Goal: Task Accomplishment & Management: Use online tool/utility

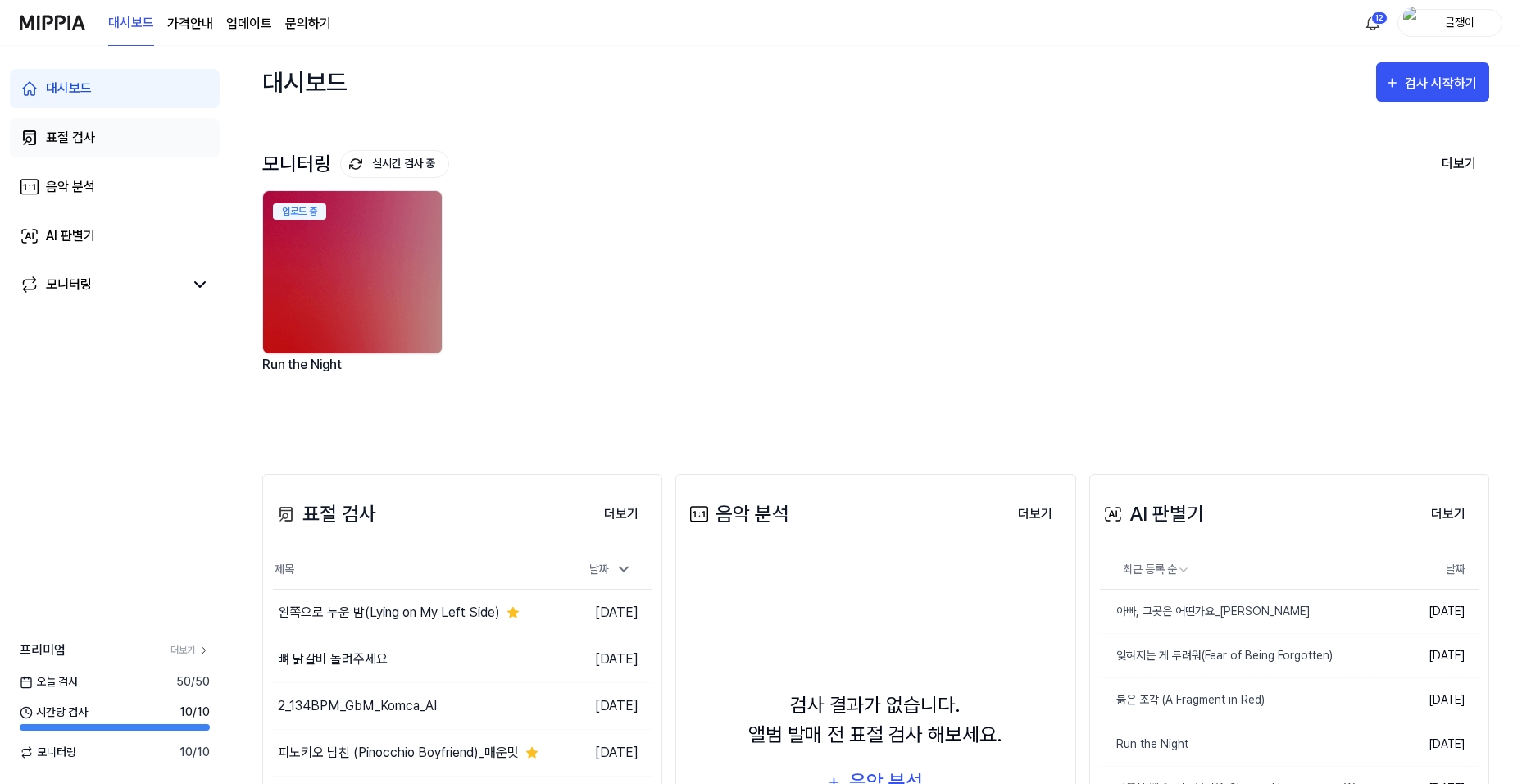
click at [64, 137] on div "표절 검사" at bounding box center [70, 137] width 49 height 20
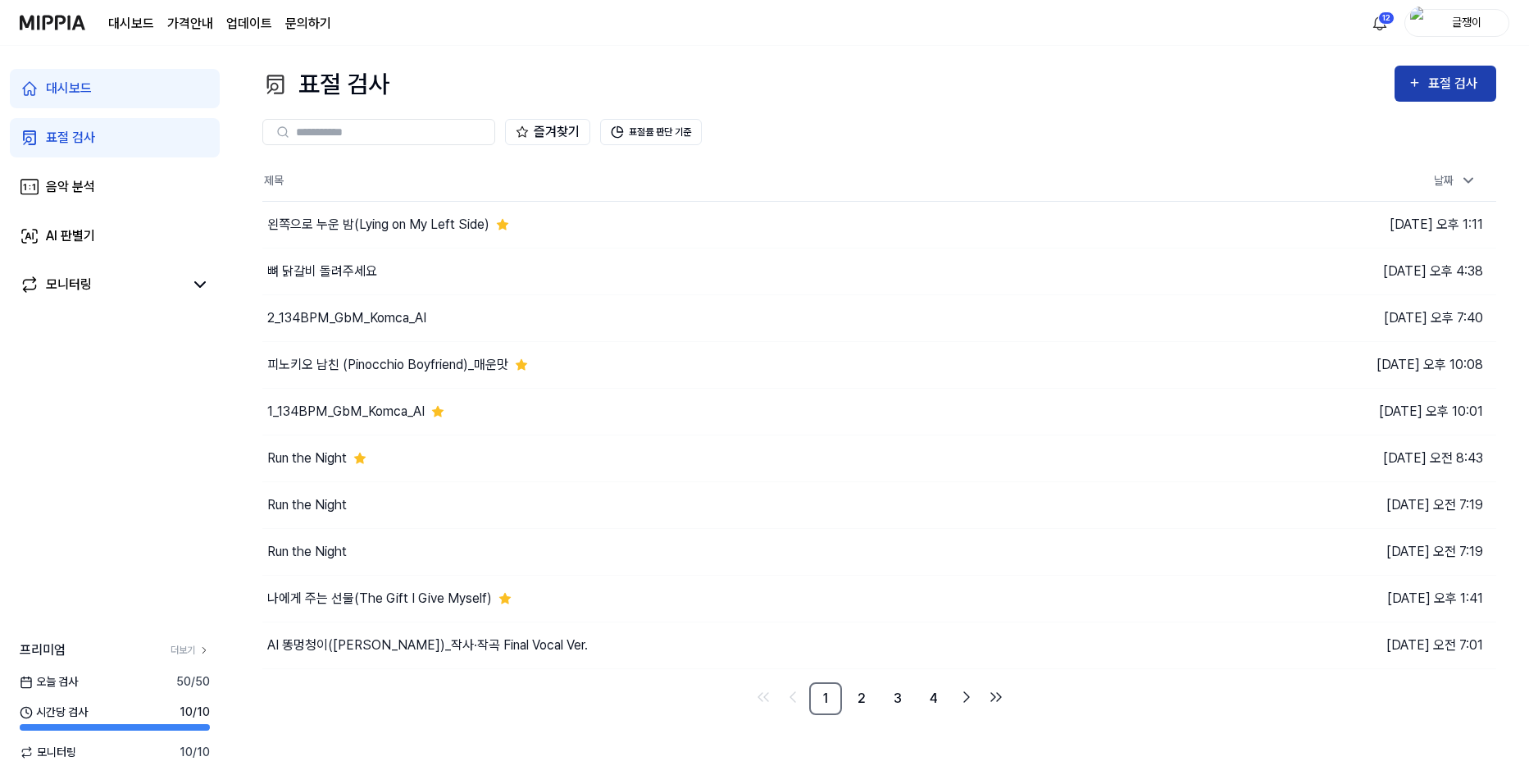
click at [1455, 85] on div "표절 검사" at bounding box center [1455, 83] width 55 height 21
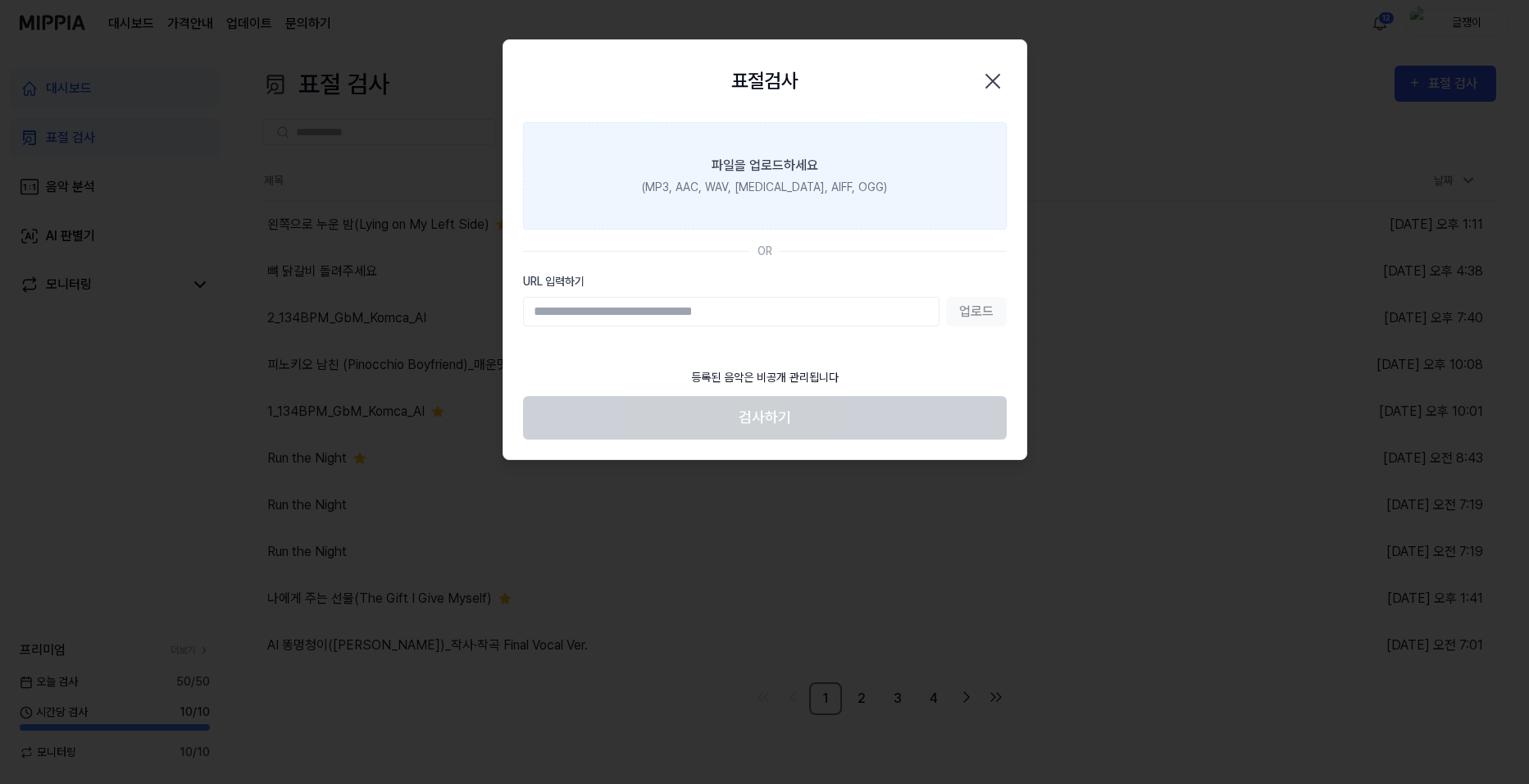
click at [727, 157] on div "파일을 업로드하세요" at bounding box center [764, 166] width 106 height 20
click at [0, 0] on input "파일을 업로드하세요 (MP3, AAC, WAV, [MEDICAL_DATA], AIFF, OGG)" at bounding box center [0, 0] width 0 height 0
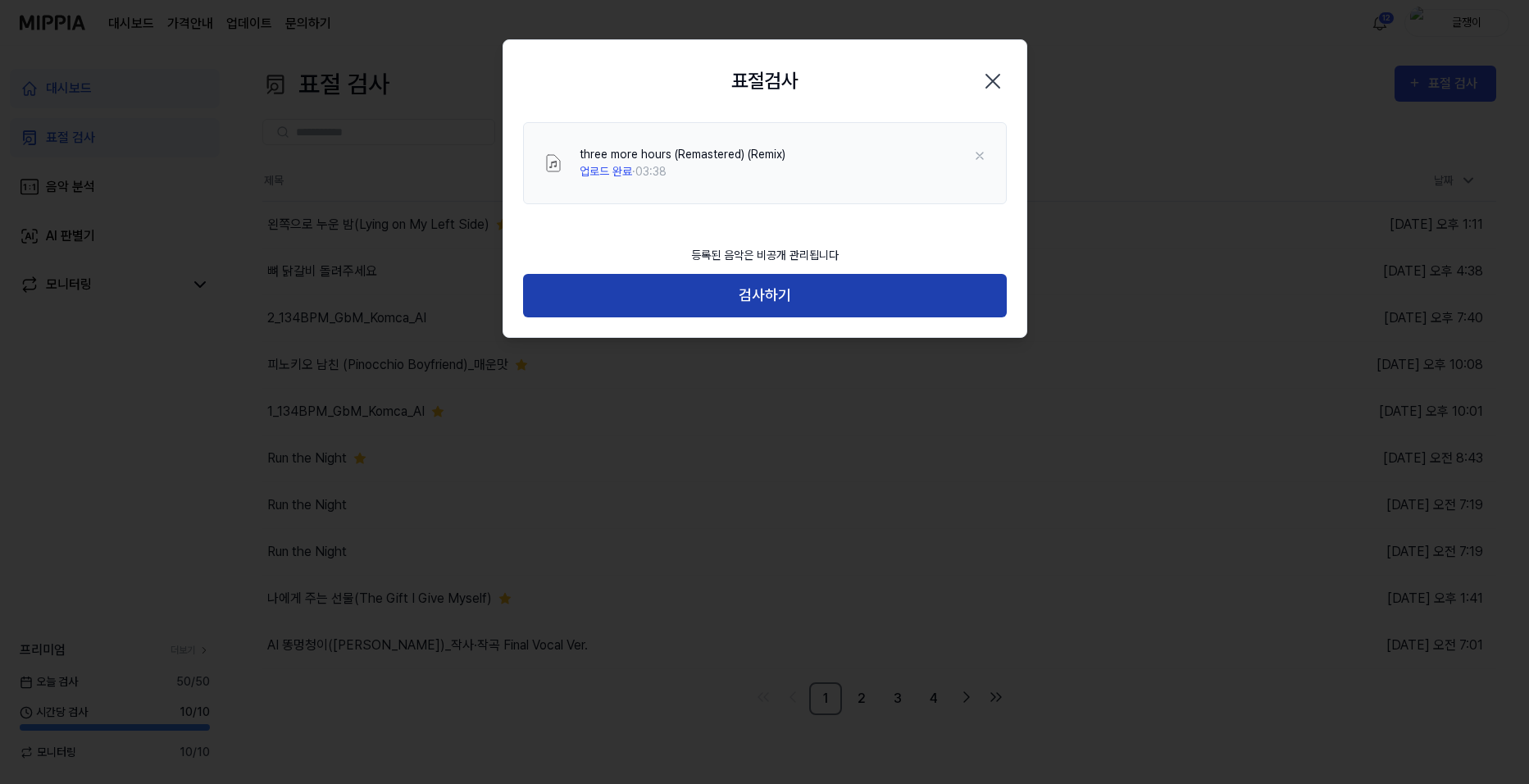
click at [766, 296] on button "검사하기" at bounding box center [764, 295] width 483 height 43
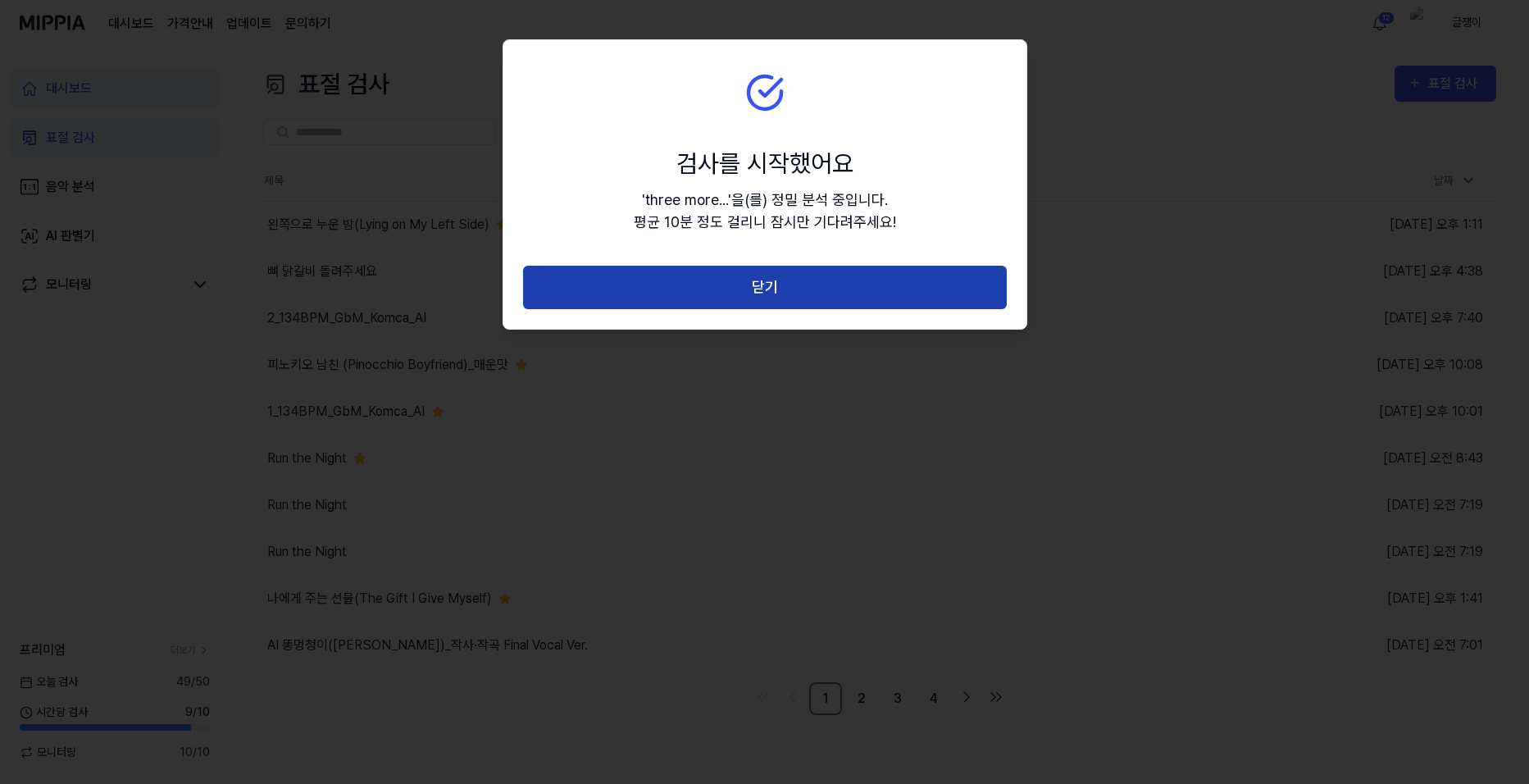
click at [764, 281] on button "닫기" at bounding box center [764, 286] width 483 height 43
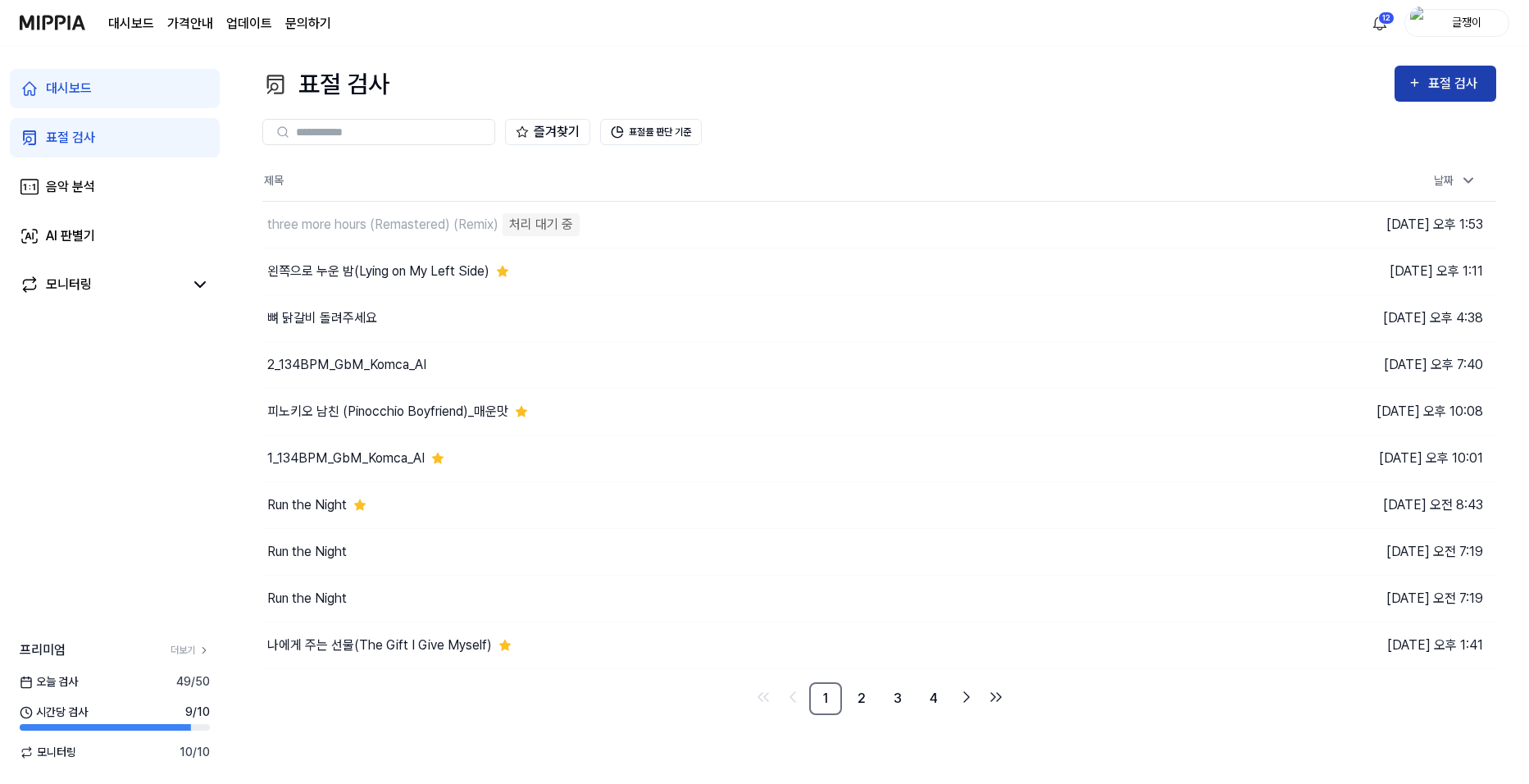
click at [1453, 85] on div "표절 검사" at bounding box center [1455, 83] width 55 height 21
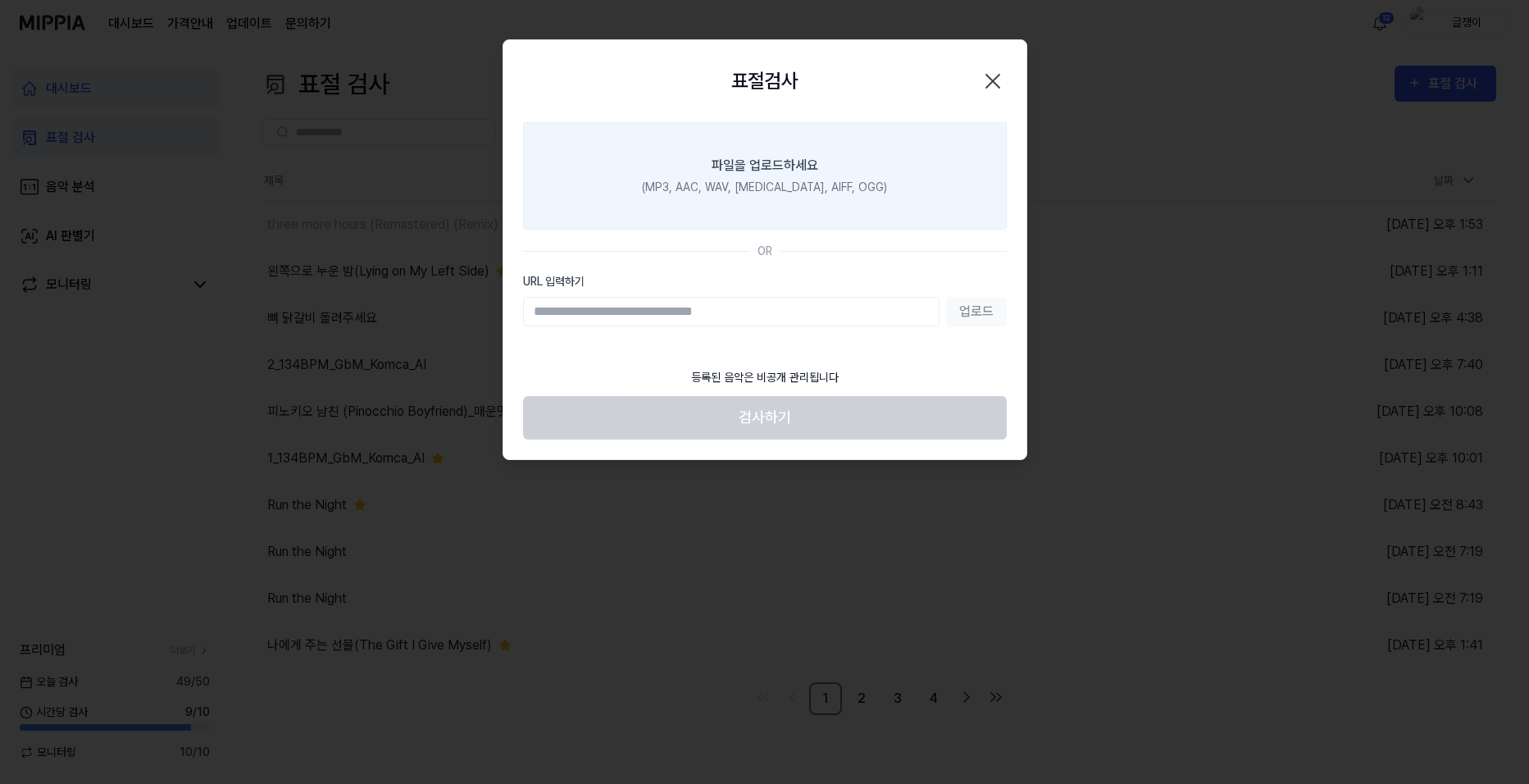
click at [742, 168] on div "파일을 업로드하세요" at bounding box center [764, 166] width 106 height 20
click at [0, 0] on input "파일을 업로드하세요 (MP3, AAC, WAV, [MEDICAL_DATA], AIFF, OGG)" at bounding box center [0, 0] width 0 height 0
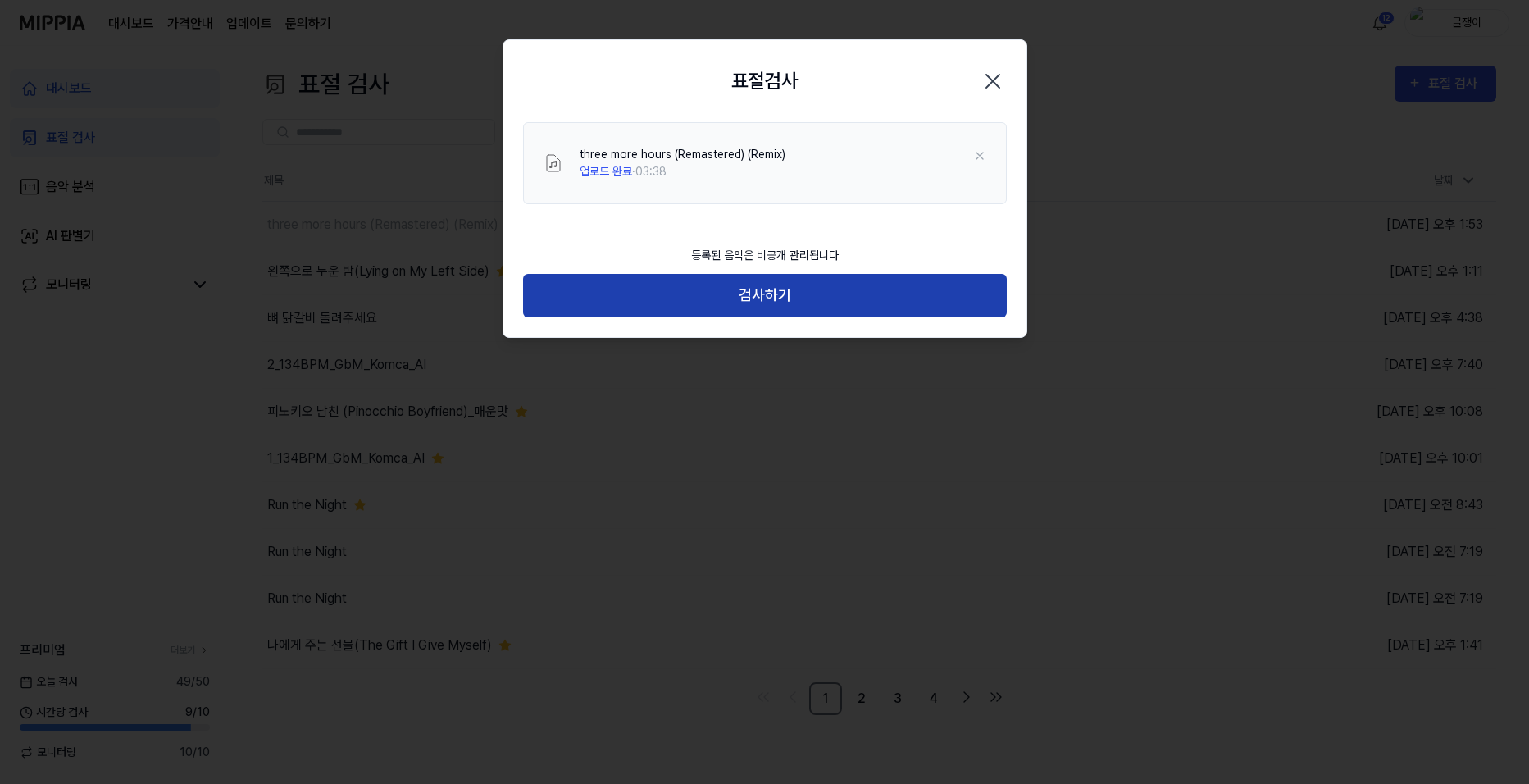
click at [770, 291] on button "검사하기" at bounding box center [764, 295] width 483 height 43
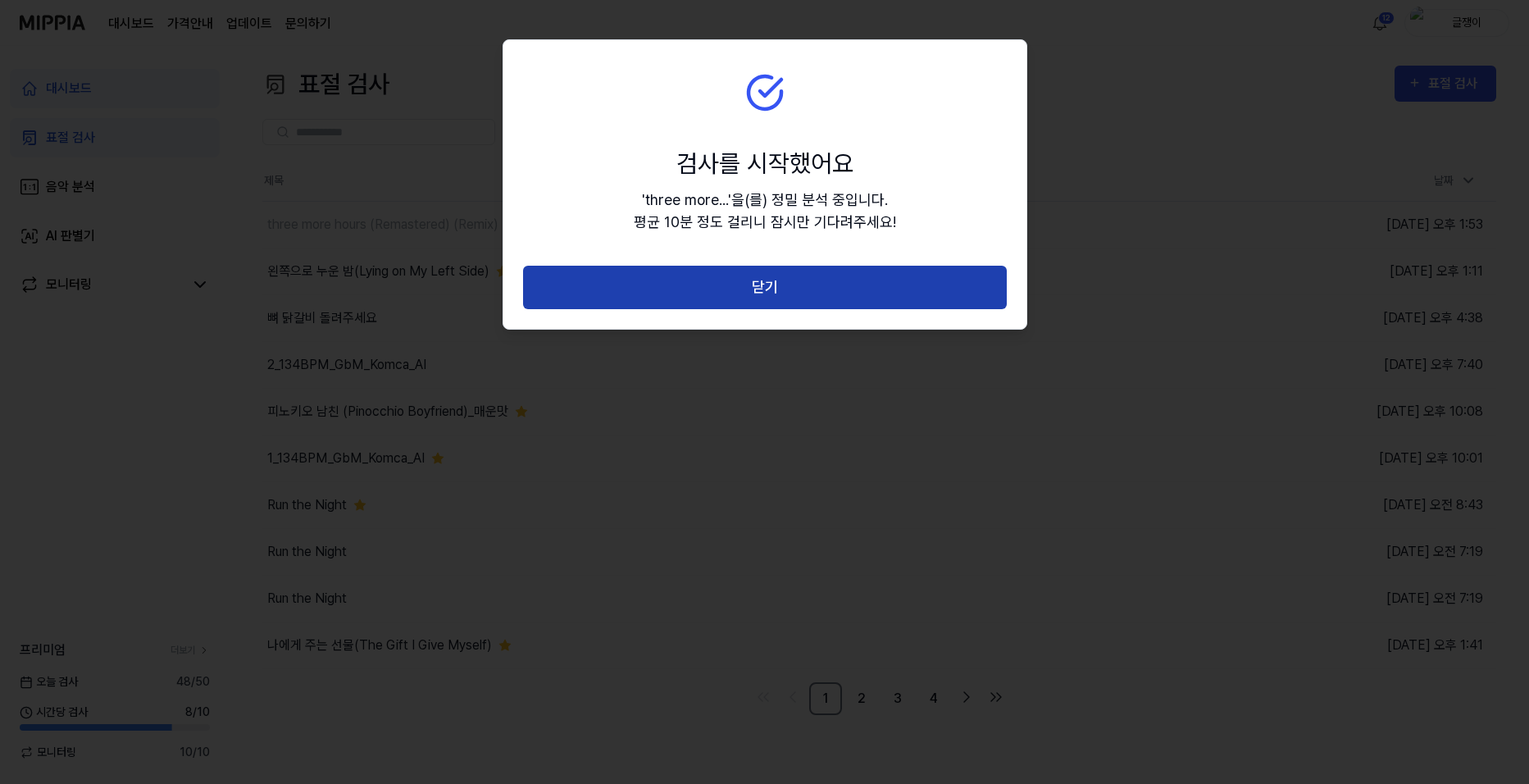
click at [756, 286] on button "닫기" at bounding box center [764, 286] width 483 height 43
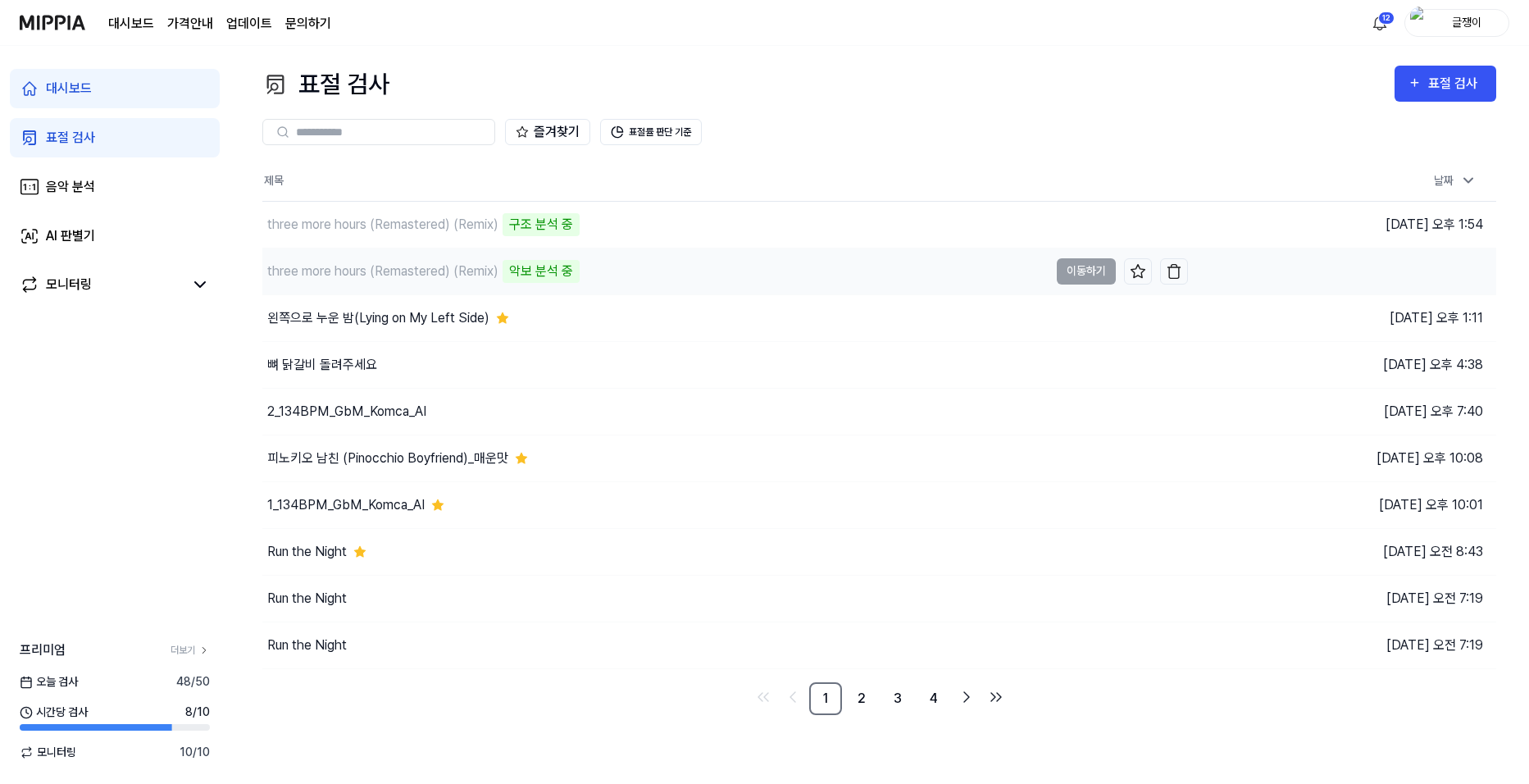
click at [1084, 273] on td "three more hours (Remastered) (Remix) 악보 분석 중 이동하기" at bounding box center [725, 271] width 925 height 46
click at [1081, 271] on td "three more hours (Remastered) (Remix) 37% 이동하기" at bounding box center [725, 271] width 925 height 46
click at [1428, 84] on div "표절 검사" at bounding box center [1445, 83] width 75 height 21
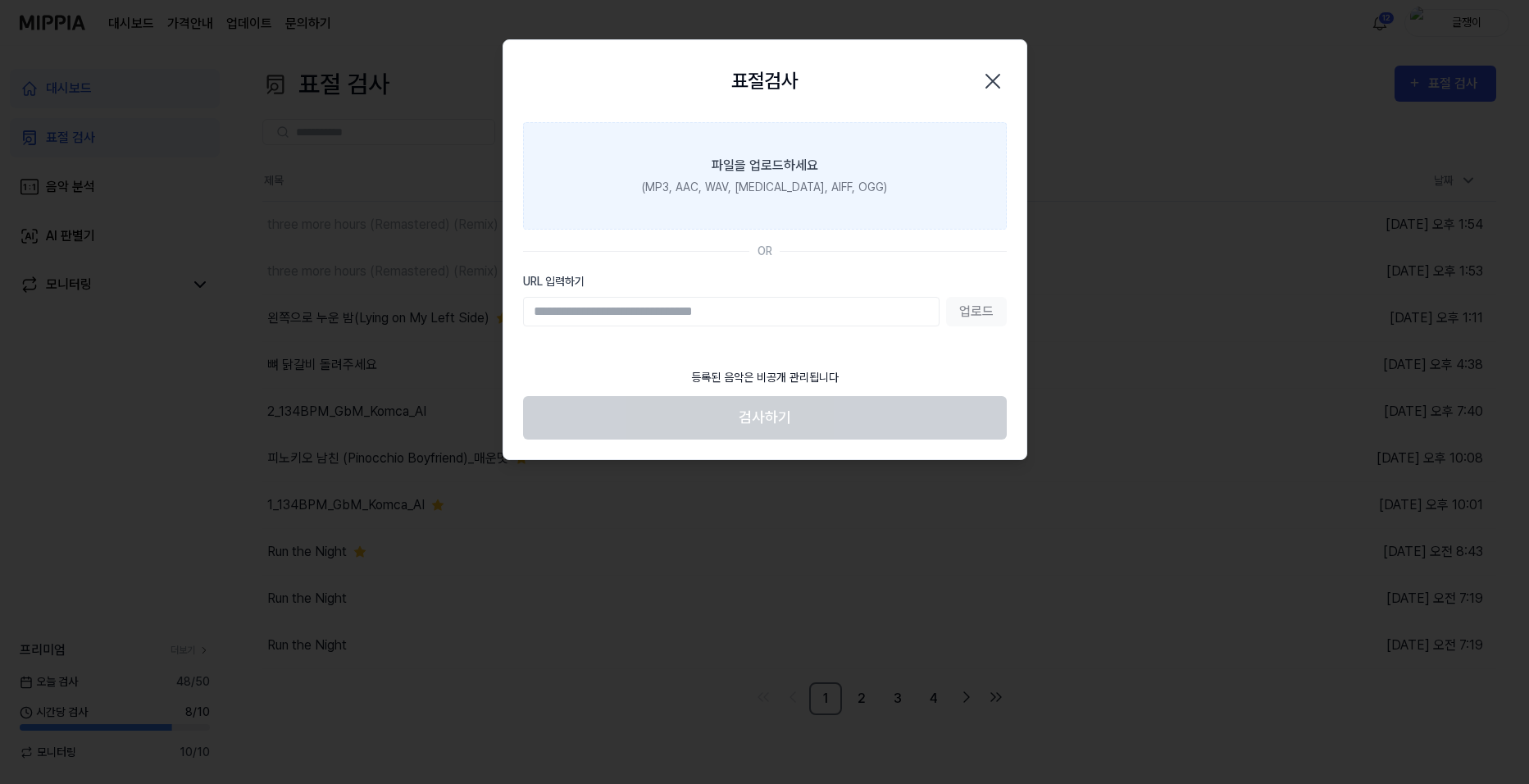
click at [736, 183] on div "(MP3, AAC, WAV, [MEDICAL_DATA], AIFF, OGG)" at bounding box center [764, 186] width 245 height 17
click at [0, 0] on input "파일을 업로드하세요 (MP3, AAC, WAV, [MEDICAL_DATA], AIFF, OGG)" at bounding box center [0, 0] width 0 height 0
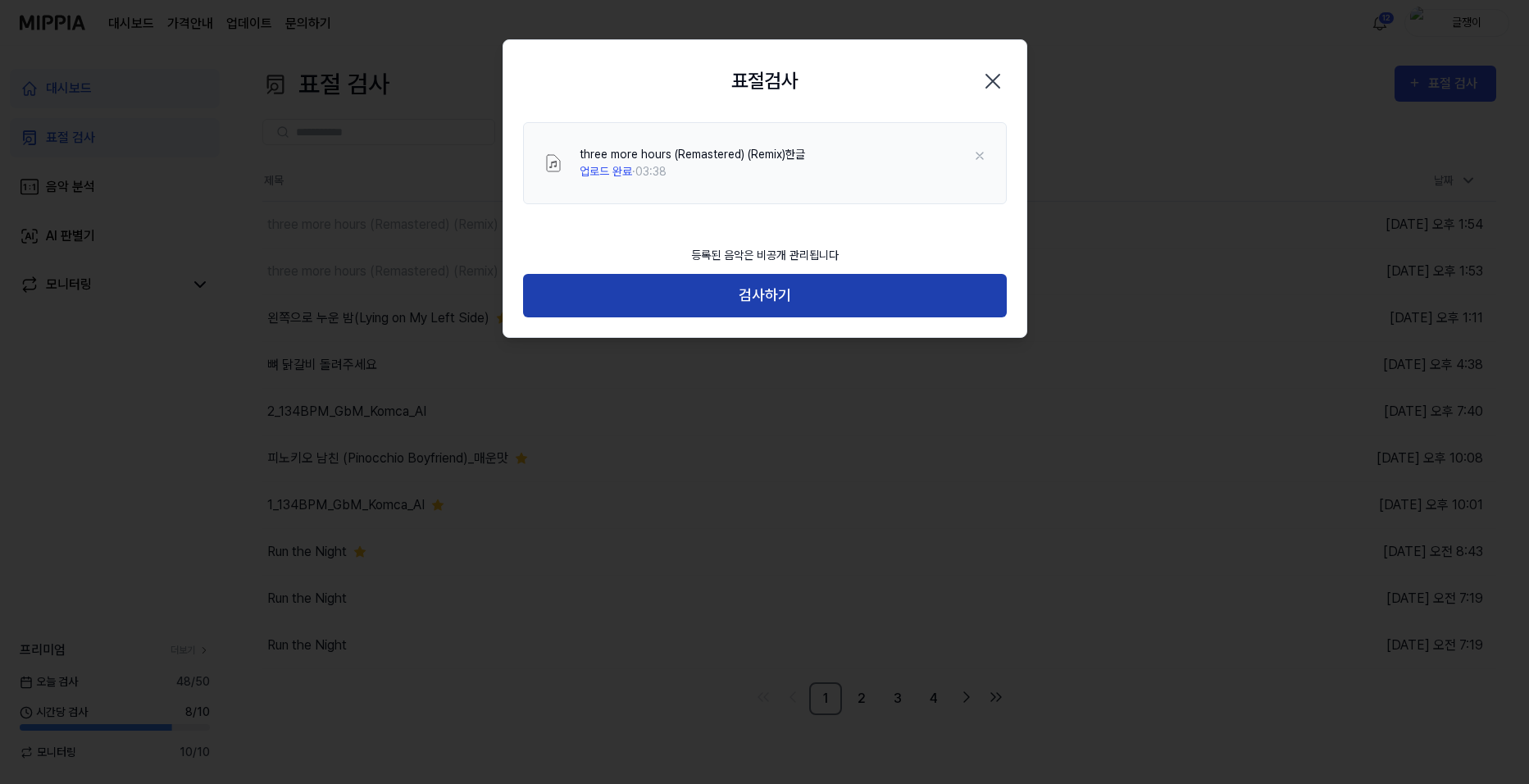
click at [767, 294] on button "검사하기" at bounding box center [764, 295] width 483 height 43
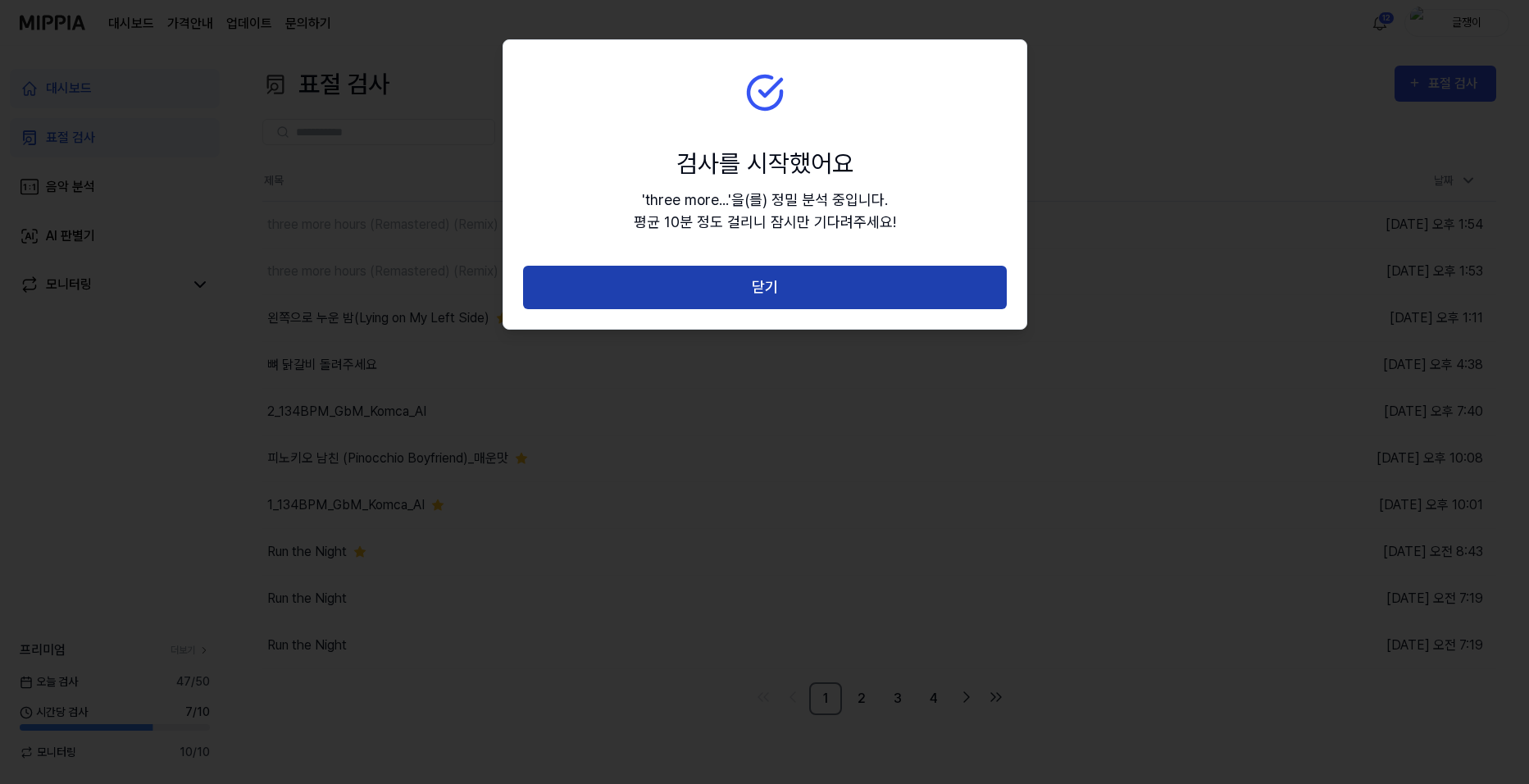
click at [770, 282] on button "닫기" at bounding box center [764, 286] width 483 height 43
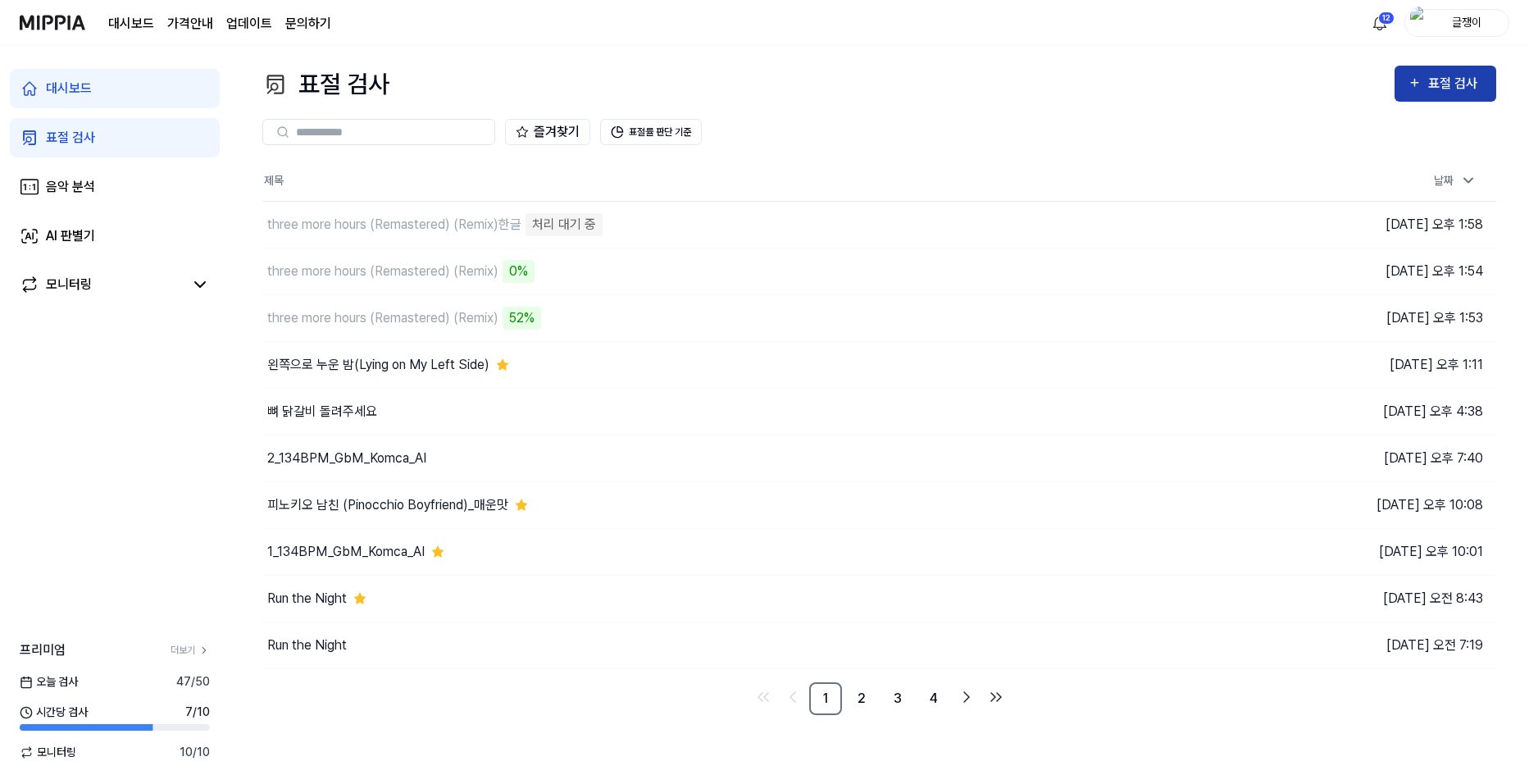
click at [1443, 82] on div "표절 검사" at bounding box center [1455, 83] width 55 height 21
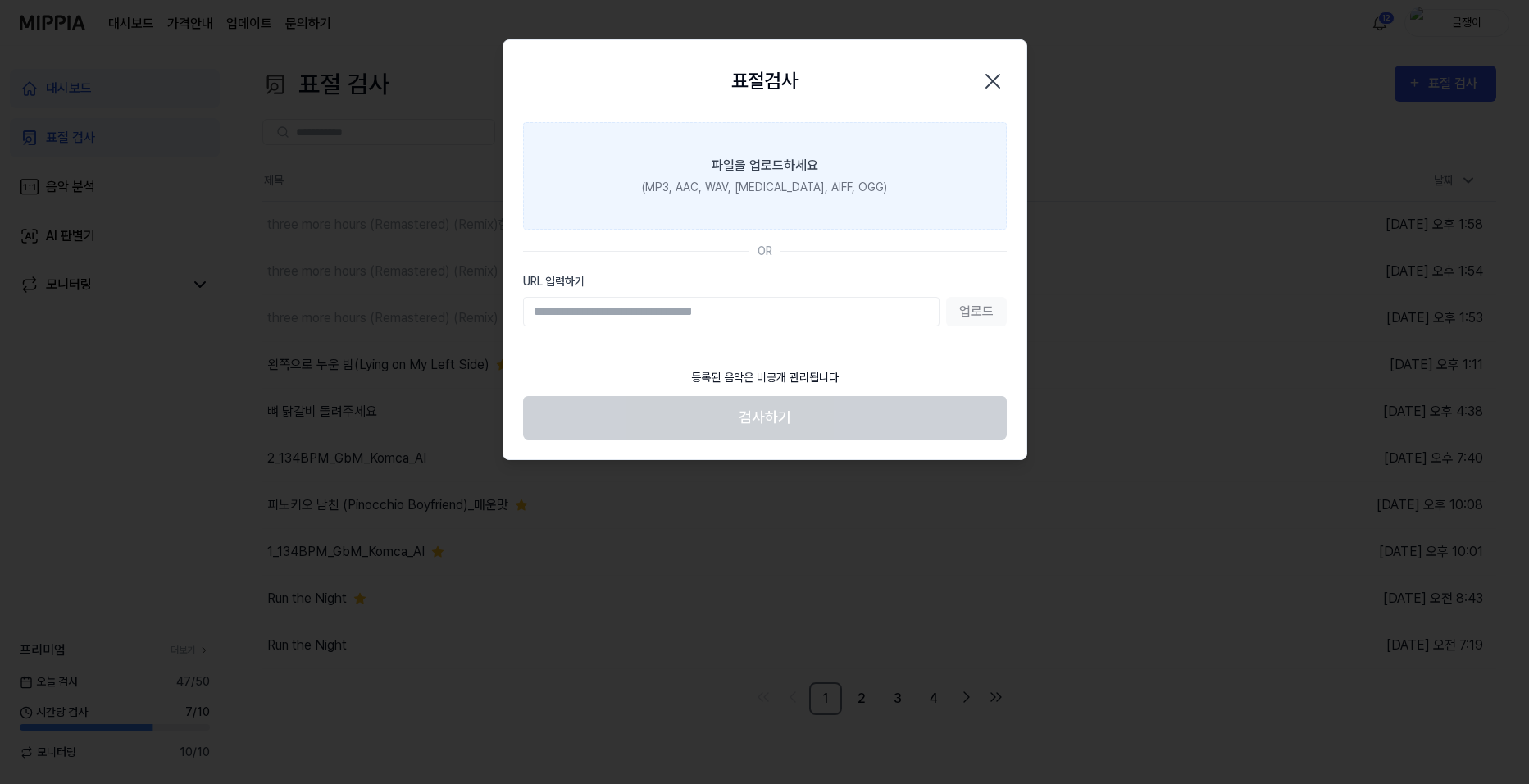
click at [754, 166] on div "파일을 업로드하세요" at bounding box center [764, 166] width 106 height 20
click at [0, 0] on input "파일을 업로드하세요 (MP3, AAC, WAV, [MEDICAL_DATA], AIFF, OGG)" at bounding box center [0, 0] width 0 height 0
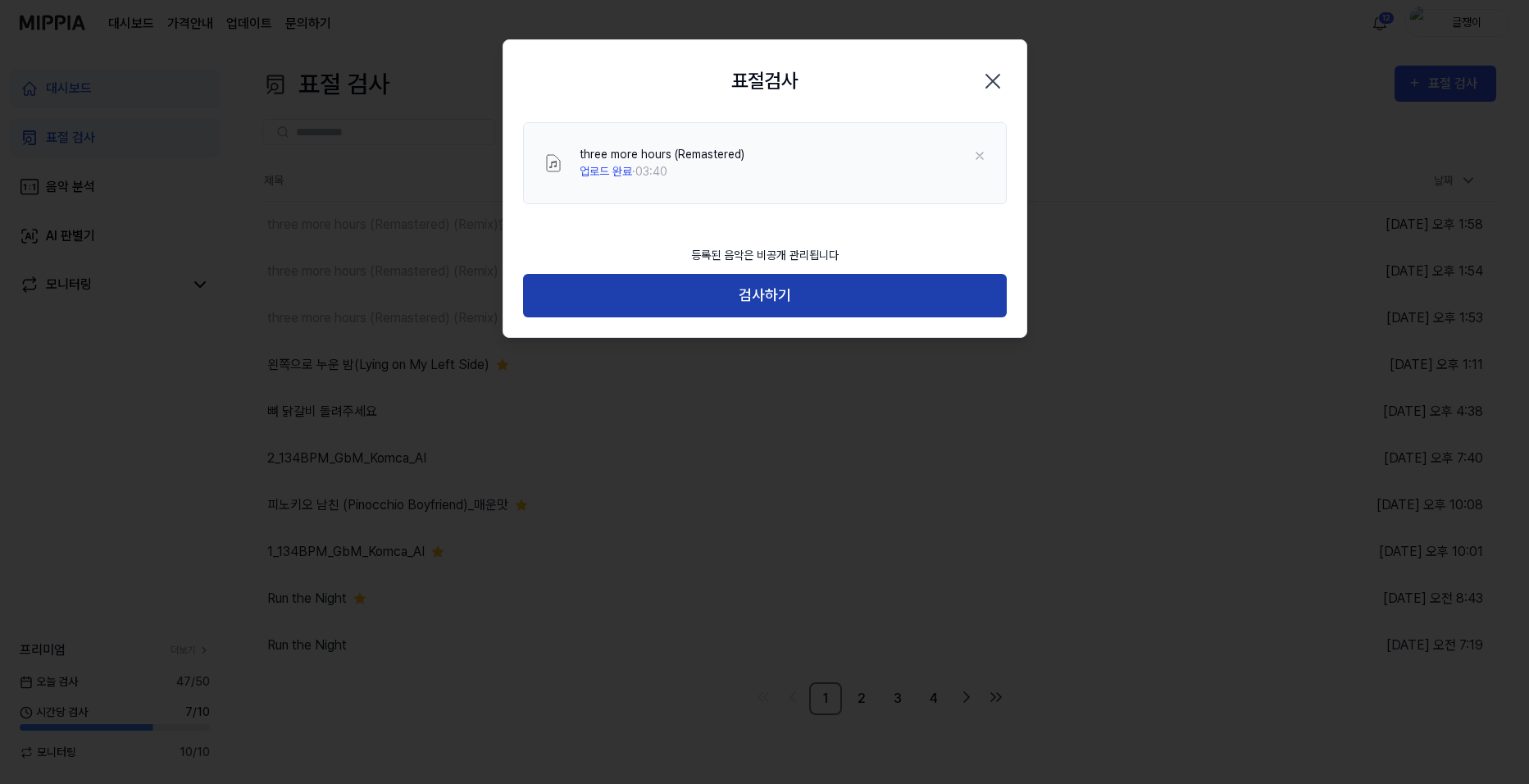
click at [771, 290] on button "검사하기" at bounding box center [764, 295] width 483 height 43
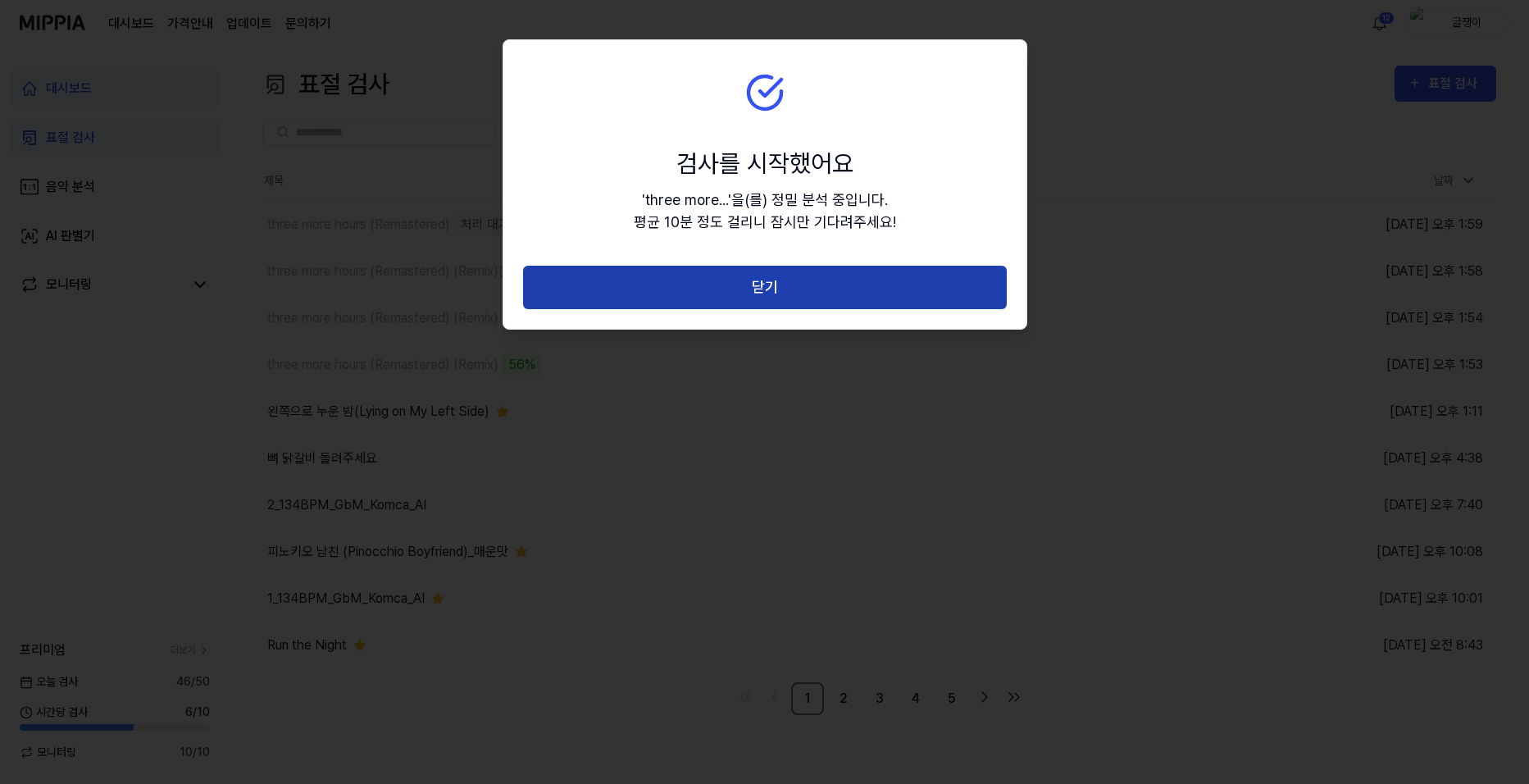
click at [785, 287] on button "닫기" at bounding box center [764, 286] width 483 height 43
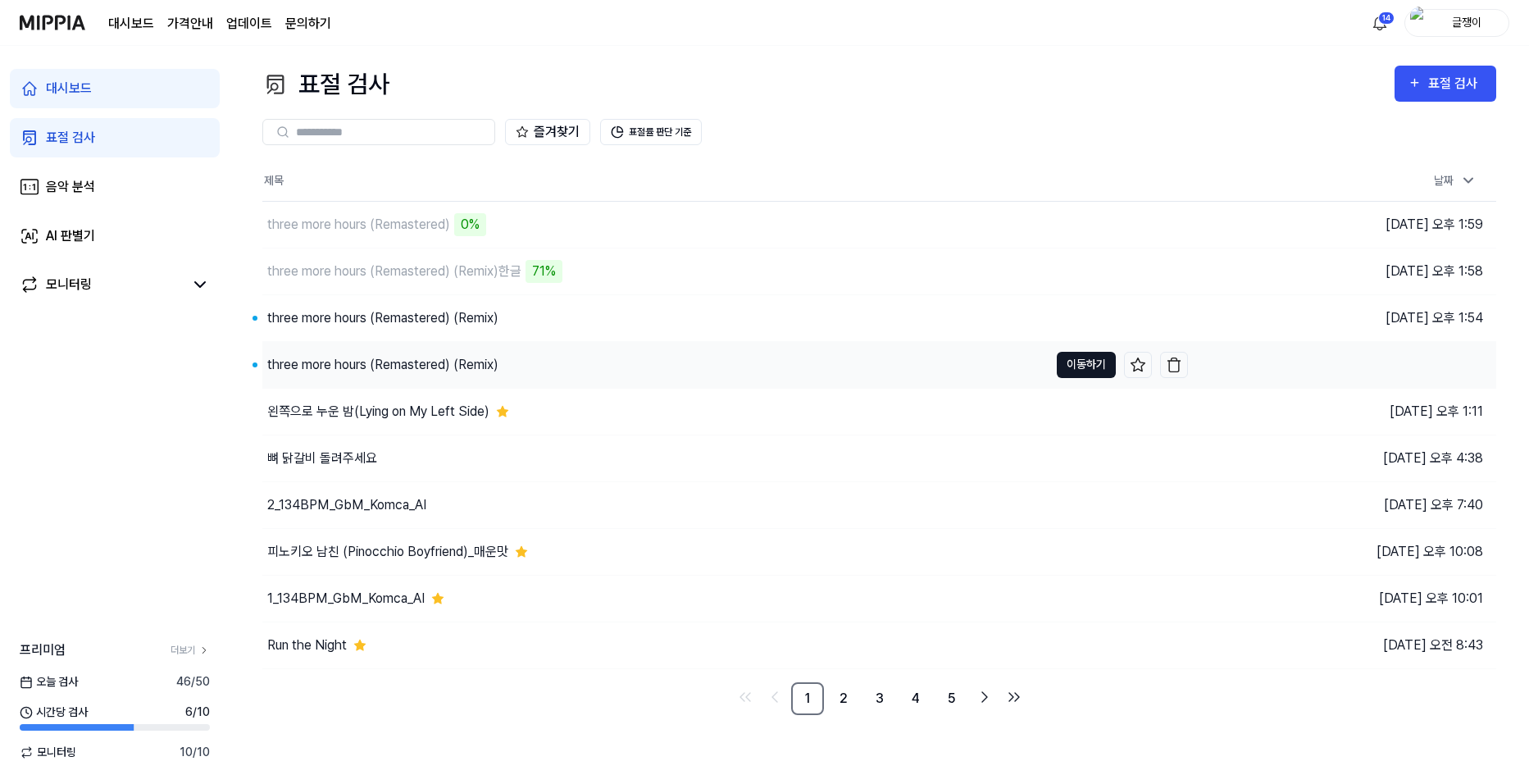
click at [1073, 360] on button "이동하기" at bounding box center [1086, 365] width 59 height 27
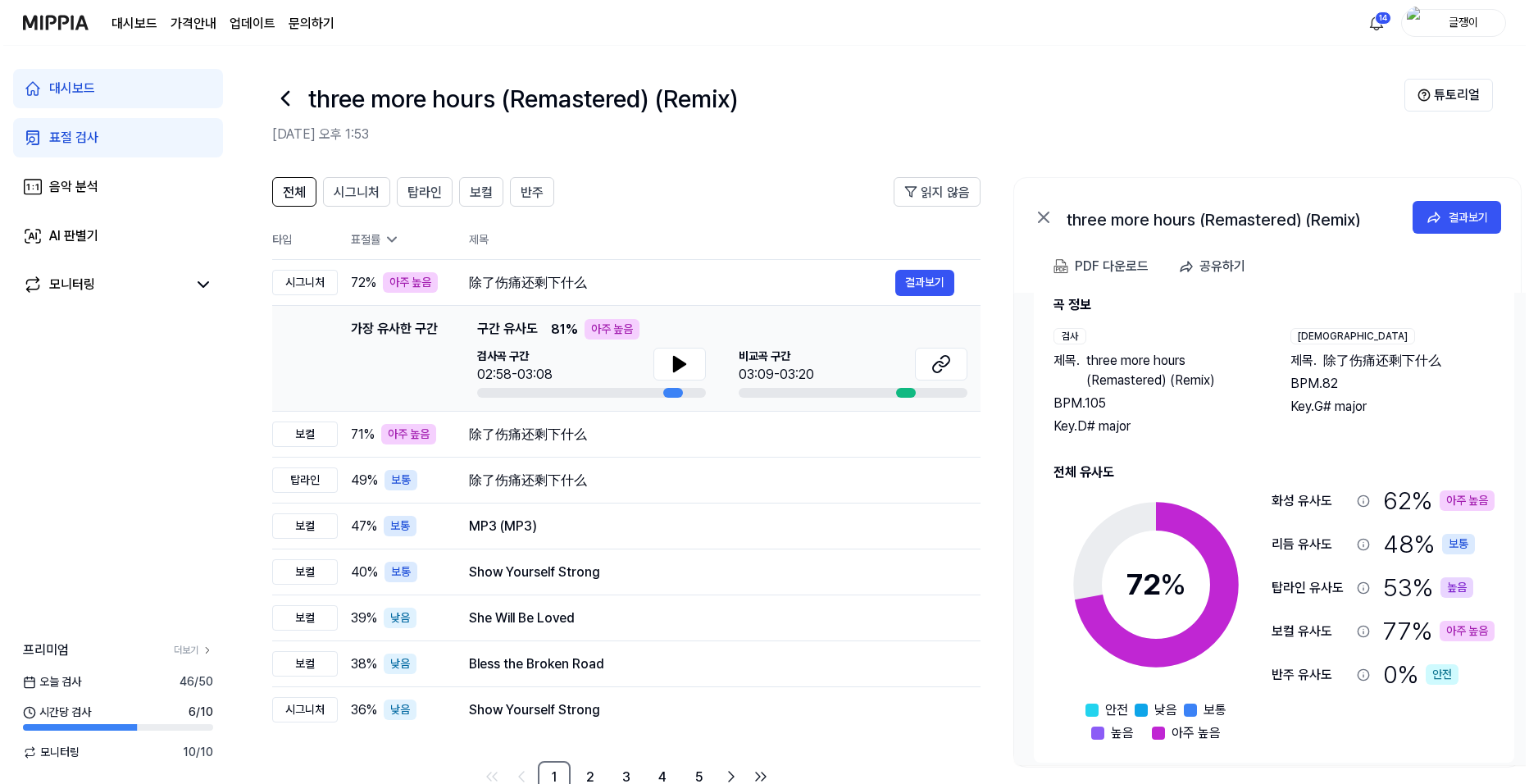
scroll to position [48, 0]
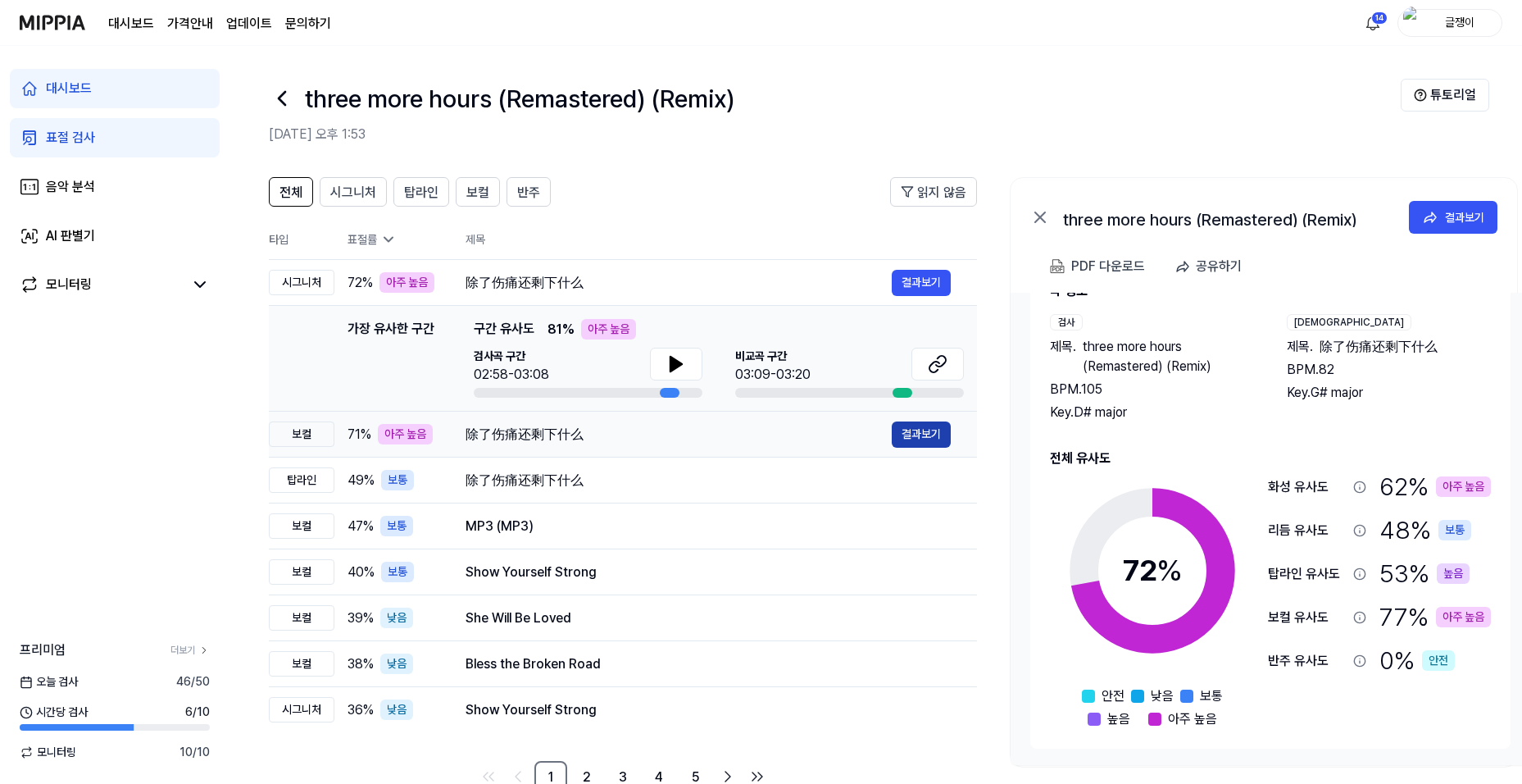
click at [906, 427] on button "결과보기" at bounding box center [922, 435] width 59 height 27
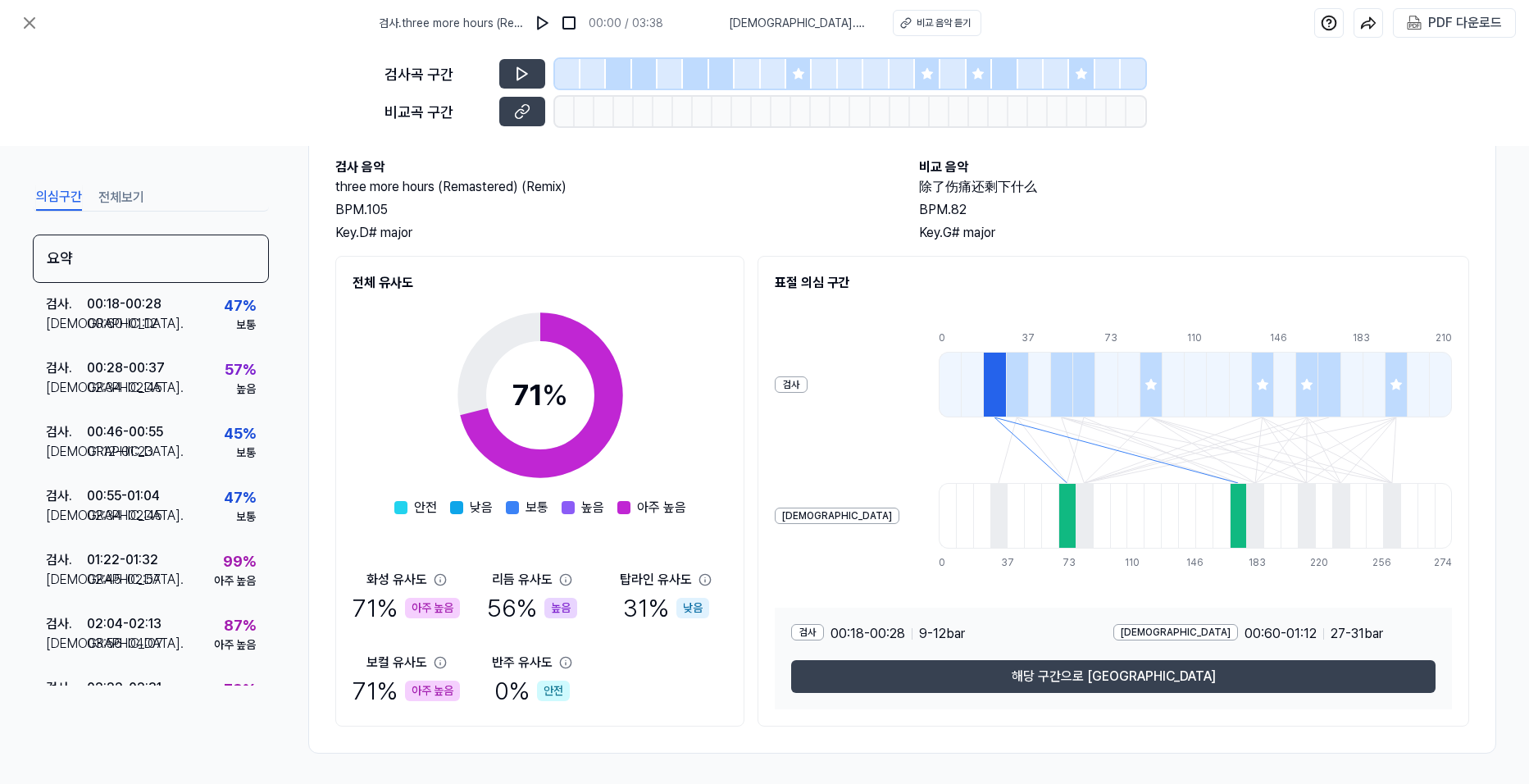
scroll to position [89, 0]
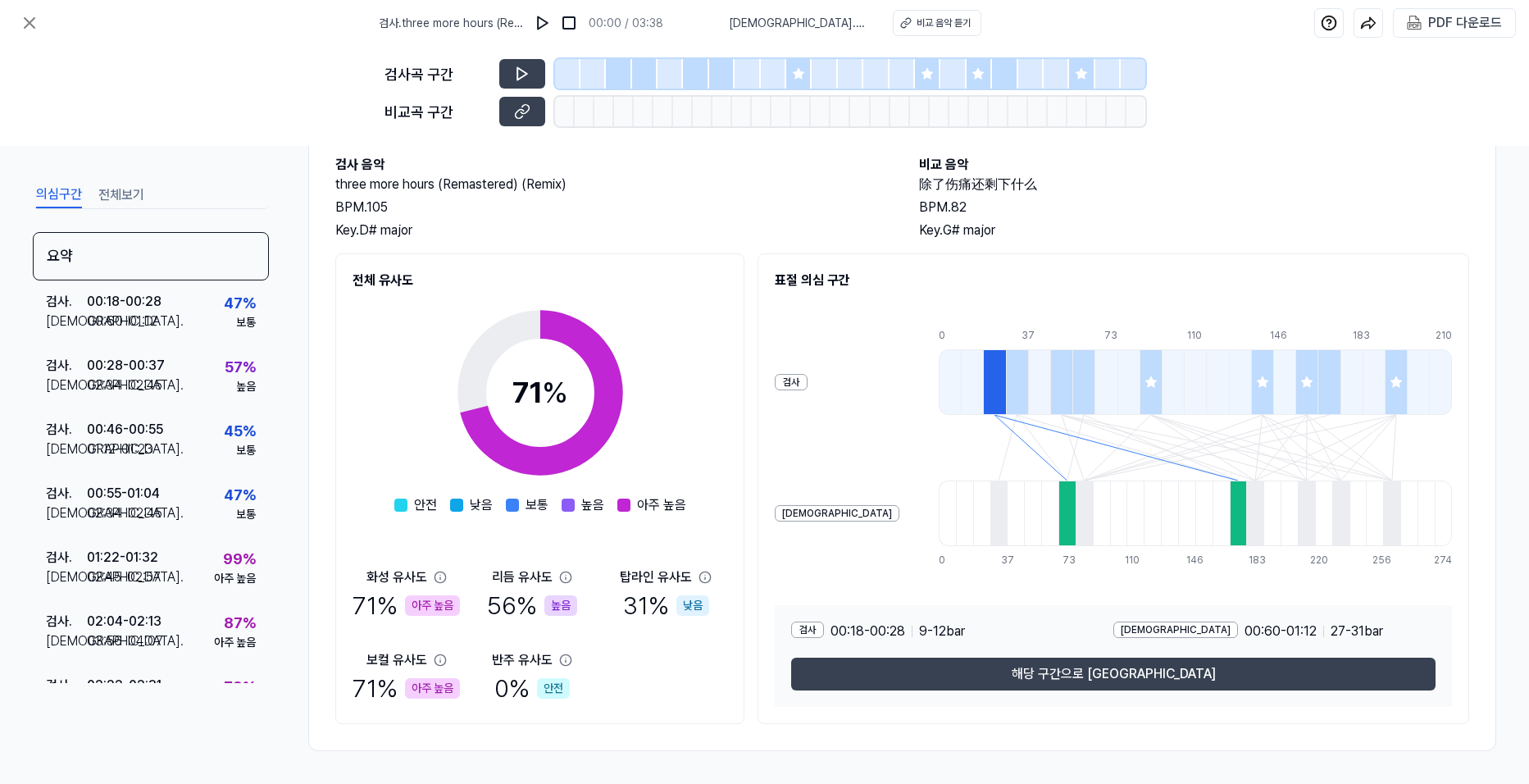
click at [439, 661] on icon at bounding box center [440, 660] width 13 height 13
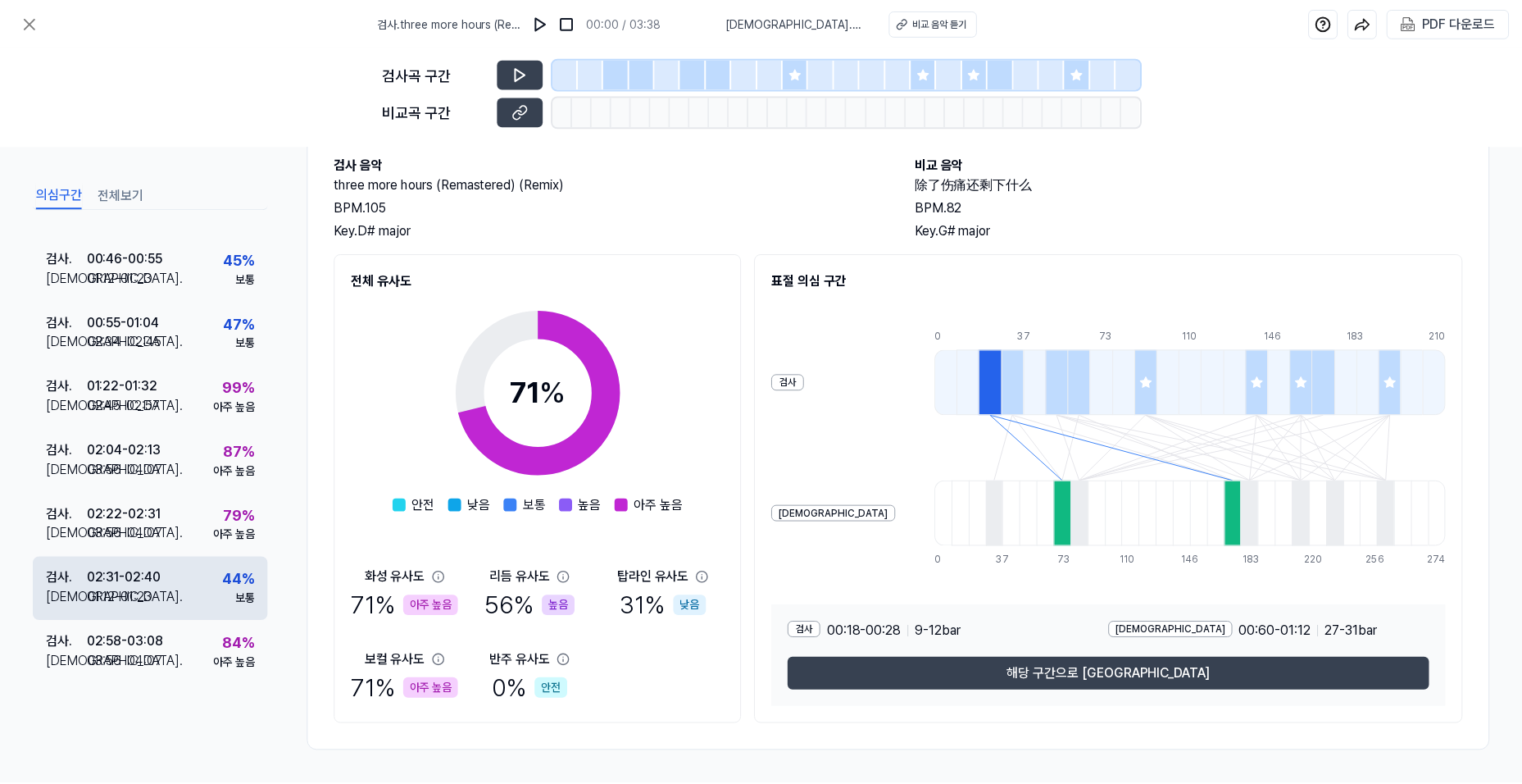
scroll to position [173, 0]
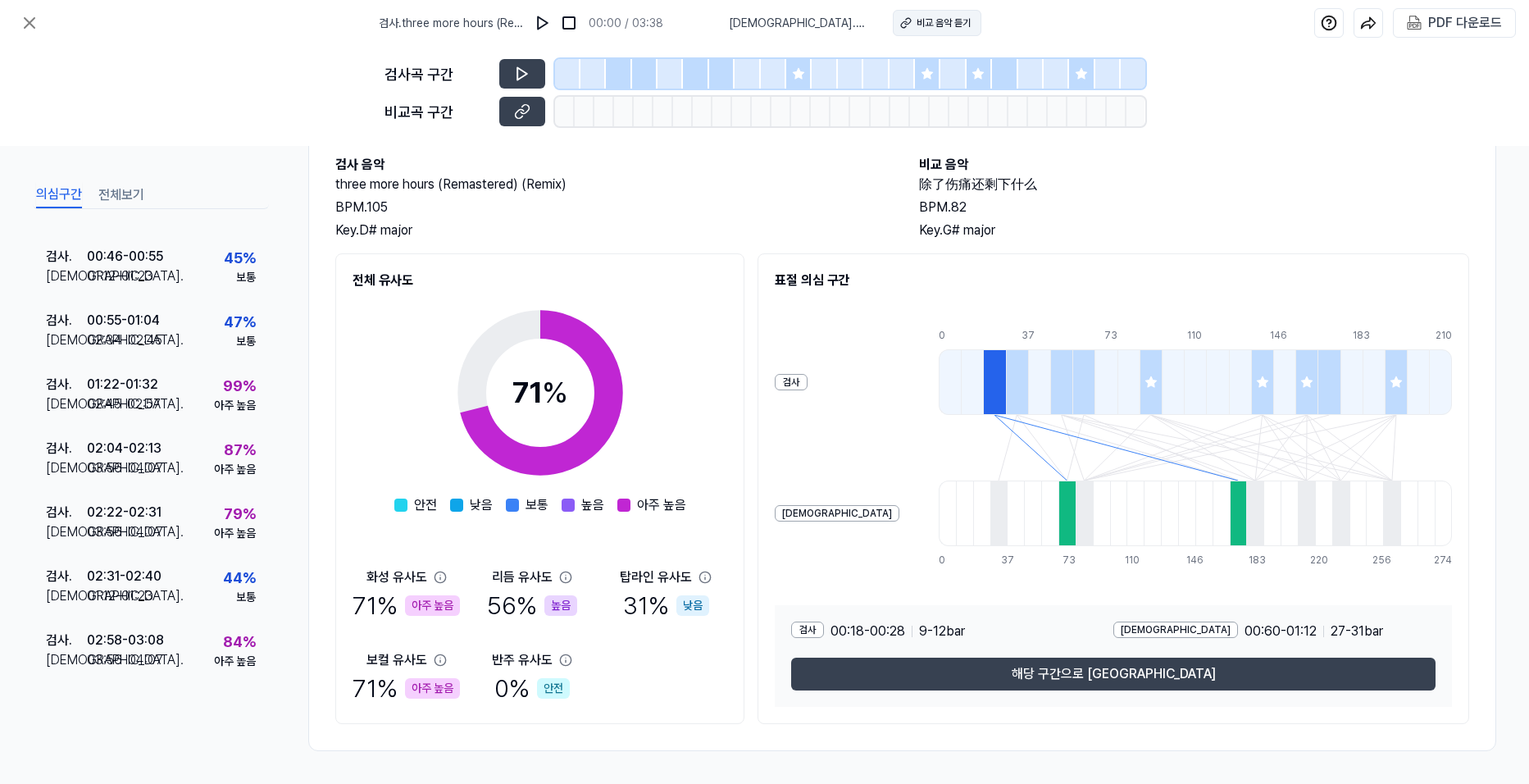
click at [916, 20] on div "비교 음악 듣기" at bounding box center [943, 23] width 54 height 15
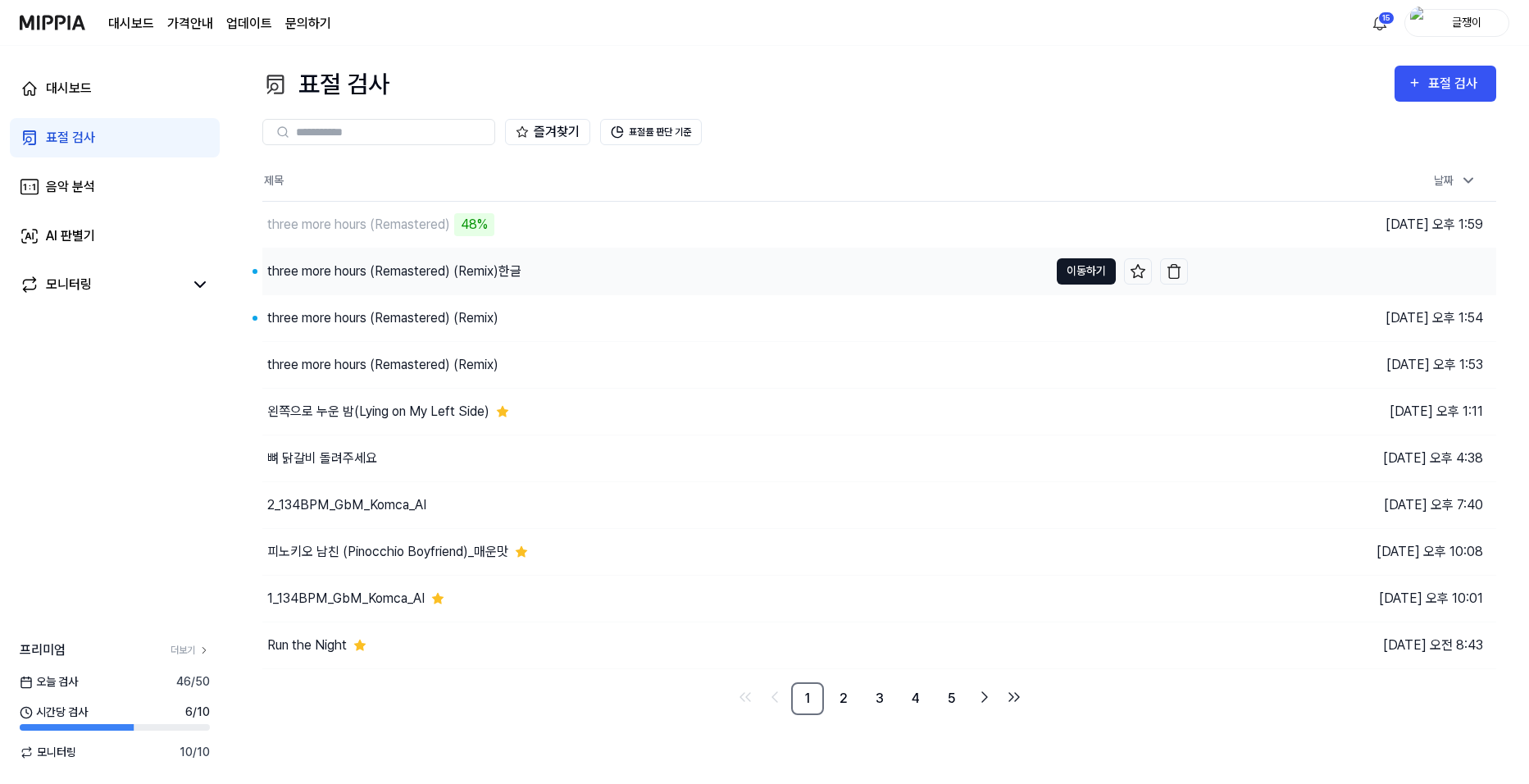
click at [1087, 265] on button "이동하기" at bounding box center [1086, 271] width 59 height 27
click at [1424, 80] on div "표절 검사" at bounding box center [1445, 83] width 75 height 21
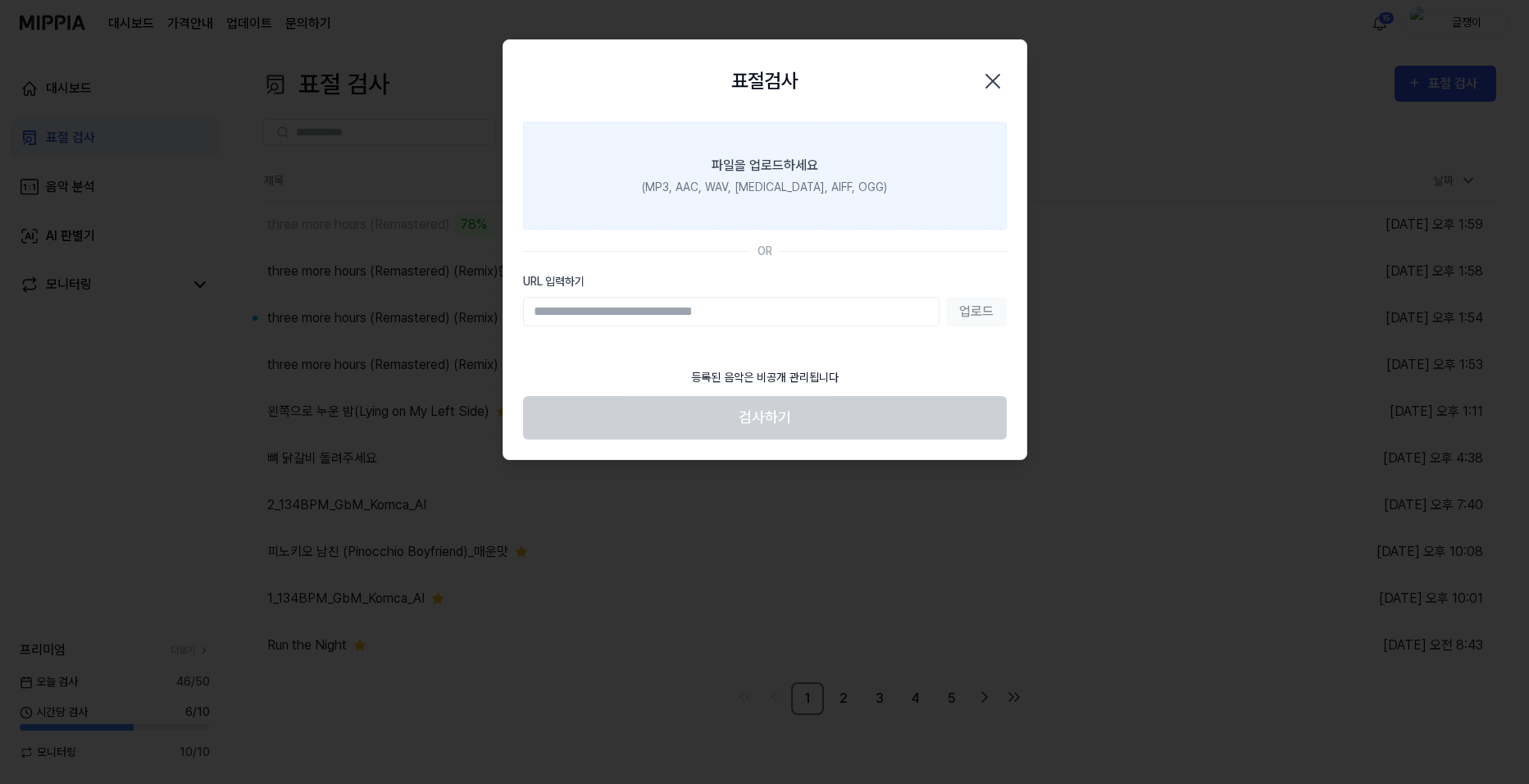
click at [773, 147] on label "파일을 업로드하세요 (MP3, AAC, WAV, [MEDICAL_DATA], AIFF, OGG)" at bounding box center [764, 176] width 483 height 107
click at [0, 0] on input "파일을 업로드하세요 (MP3, AAC, WAV, [MEDICAL_DATA], AIFF, OGG)" at bounding box center [0, 0] width 0 height 0
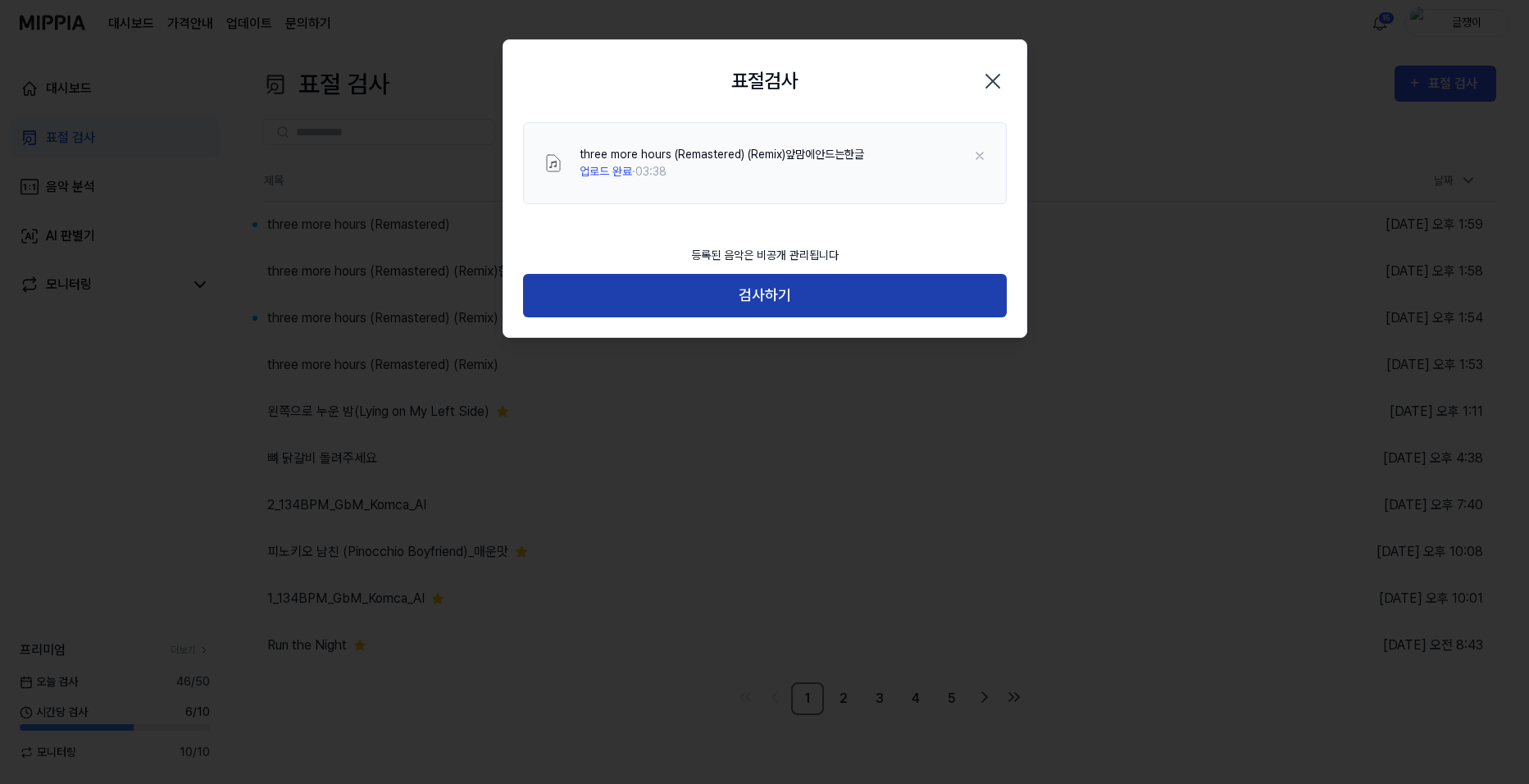
click at [766, 294] on button "검사하기" at bounding box center [764, 295] width 483 height 43
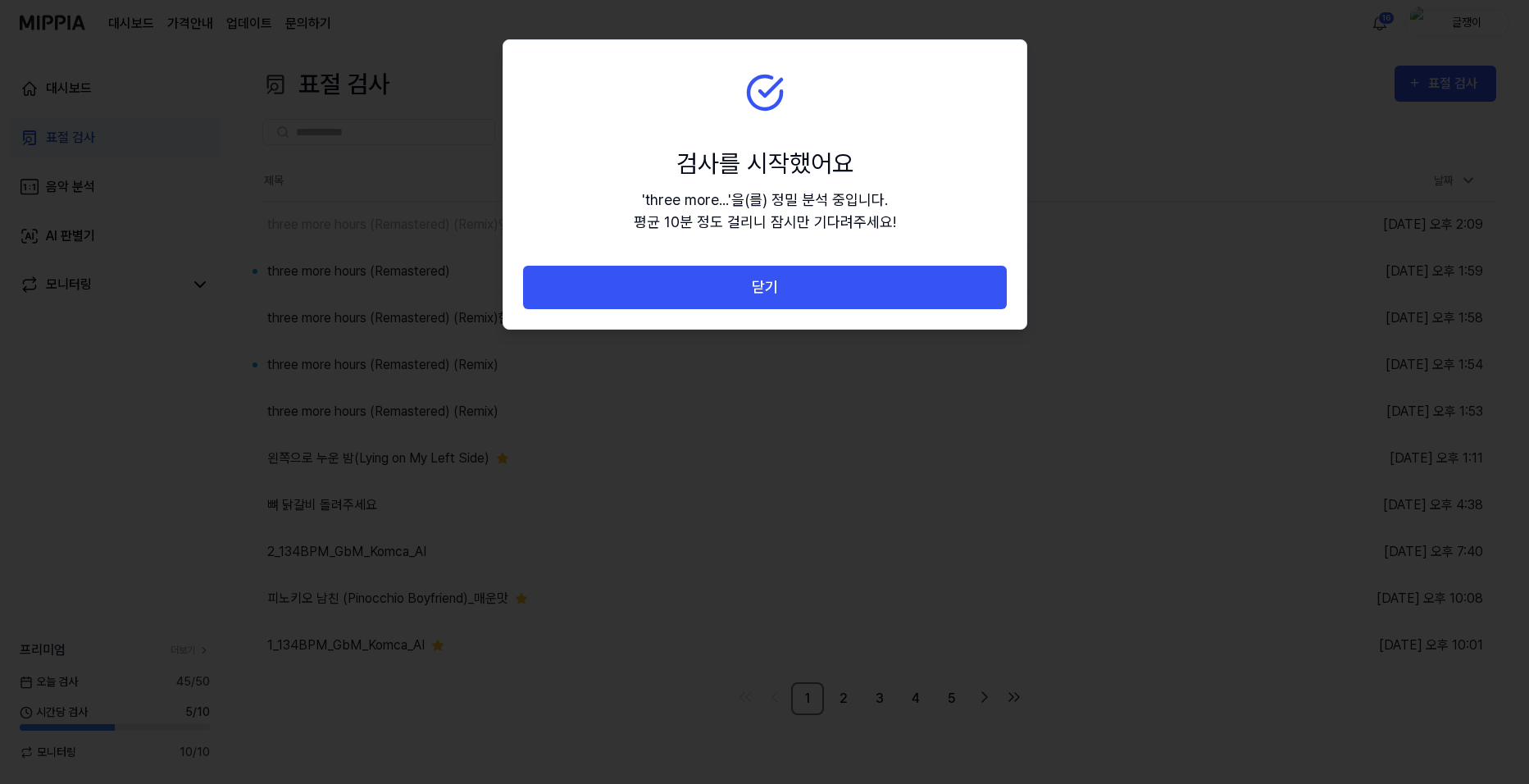
click at [769, 288] on button "닫기" at bounding box center [764, 286] width 483 height 43
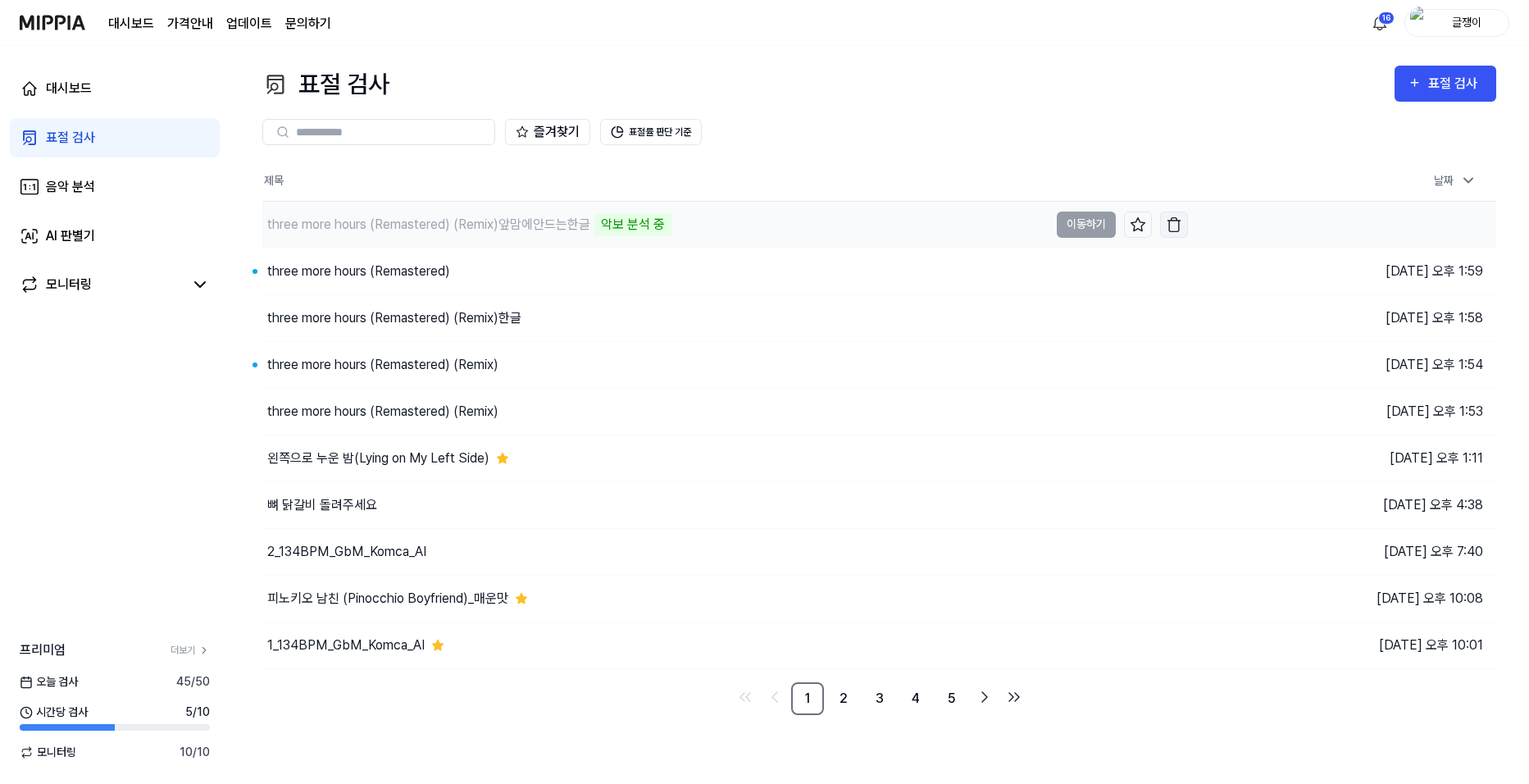
click at [1178, 217] on img "button" at bounding box center [1173, 224] width 16 height 16
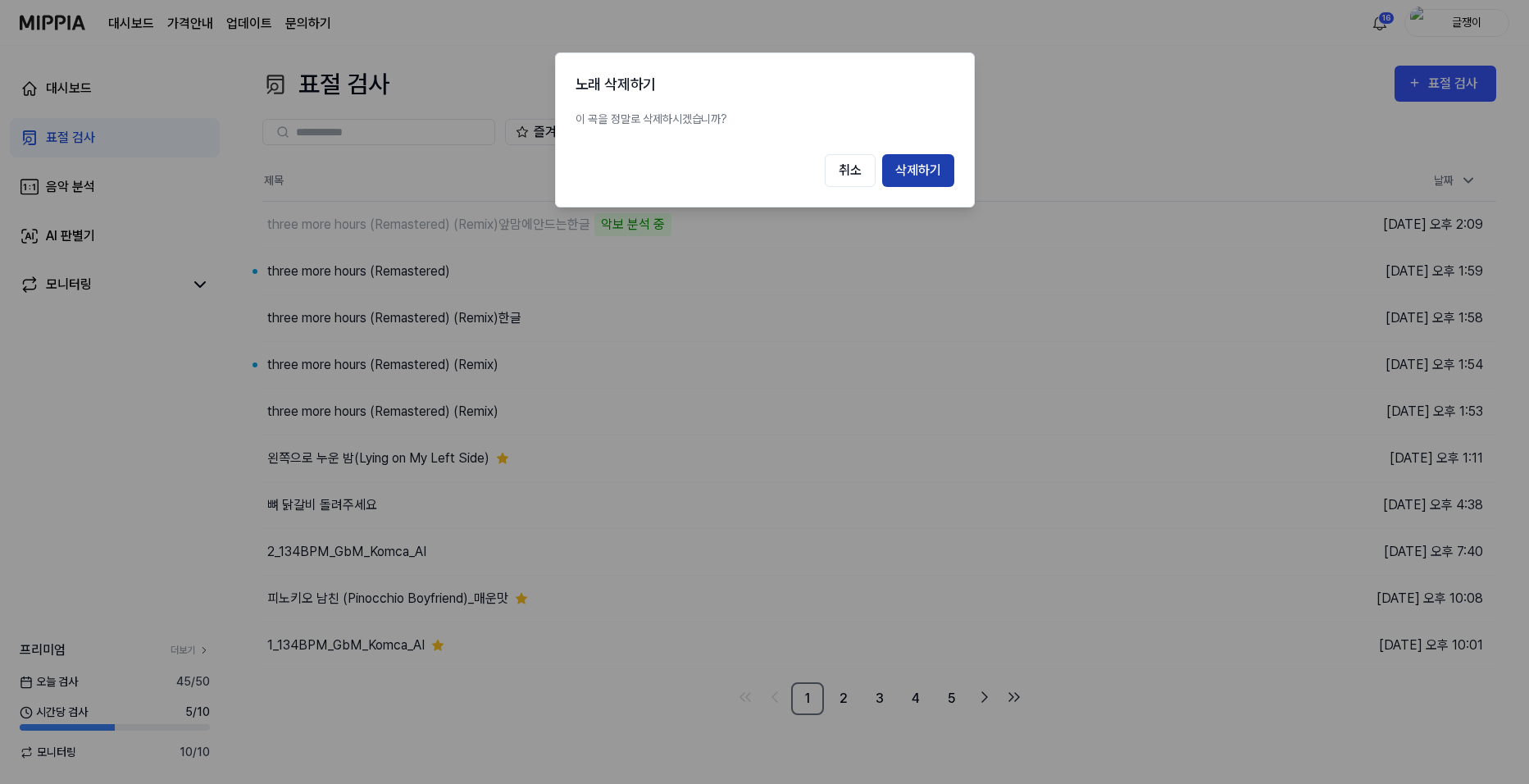
click at [914, 163] on button "삭제하기" at bounding box center [917, 170] width 72 height 33
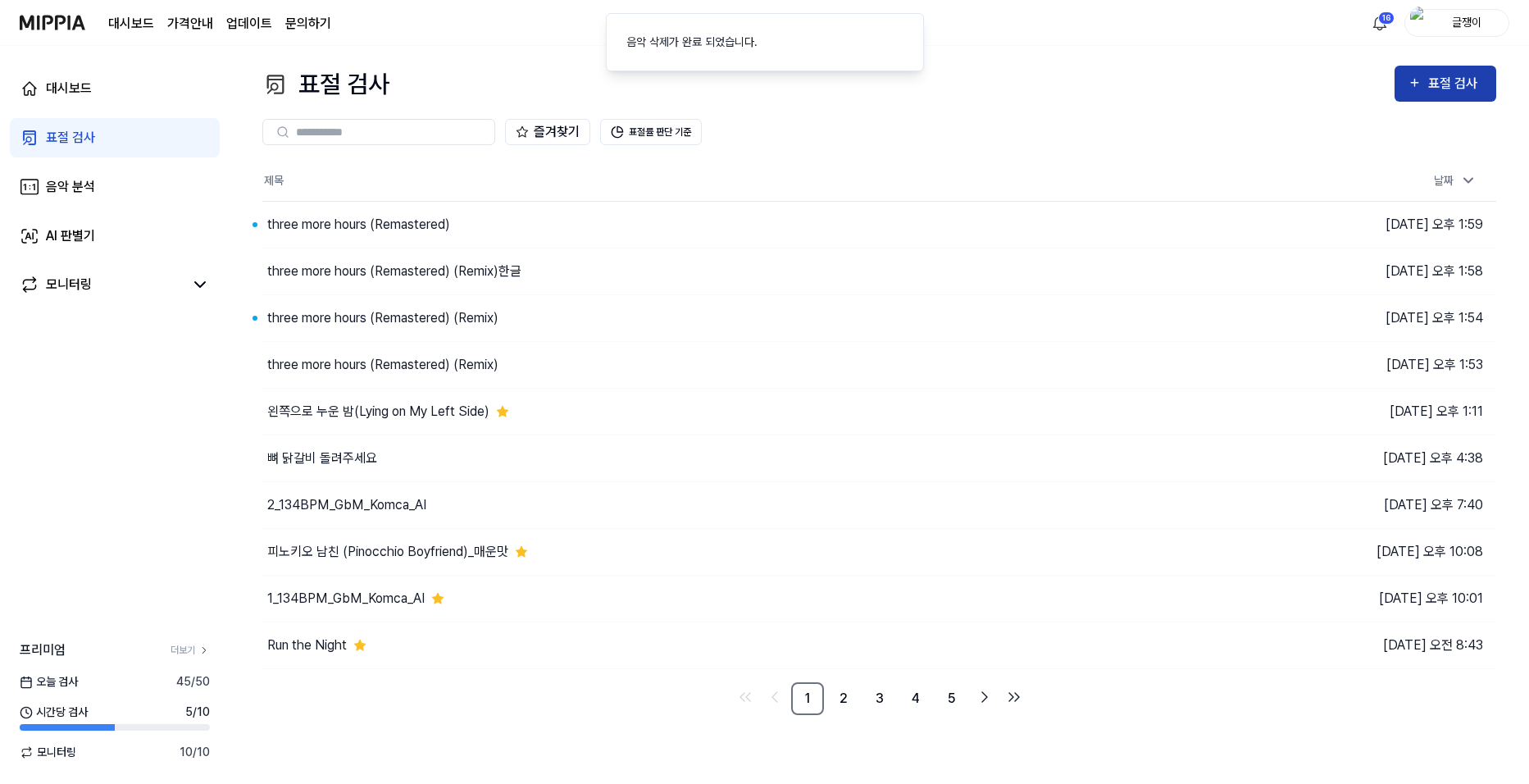
click at [1430, 79] on div "표절 검사" at bounding box center [1455, 83] width 55 height 21
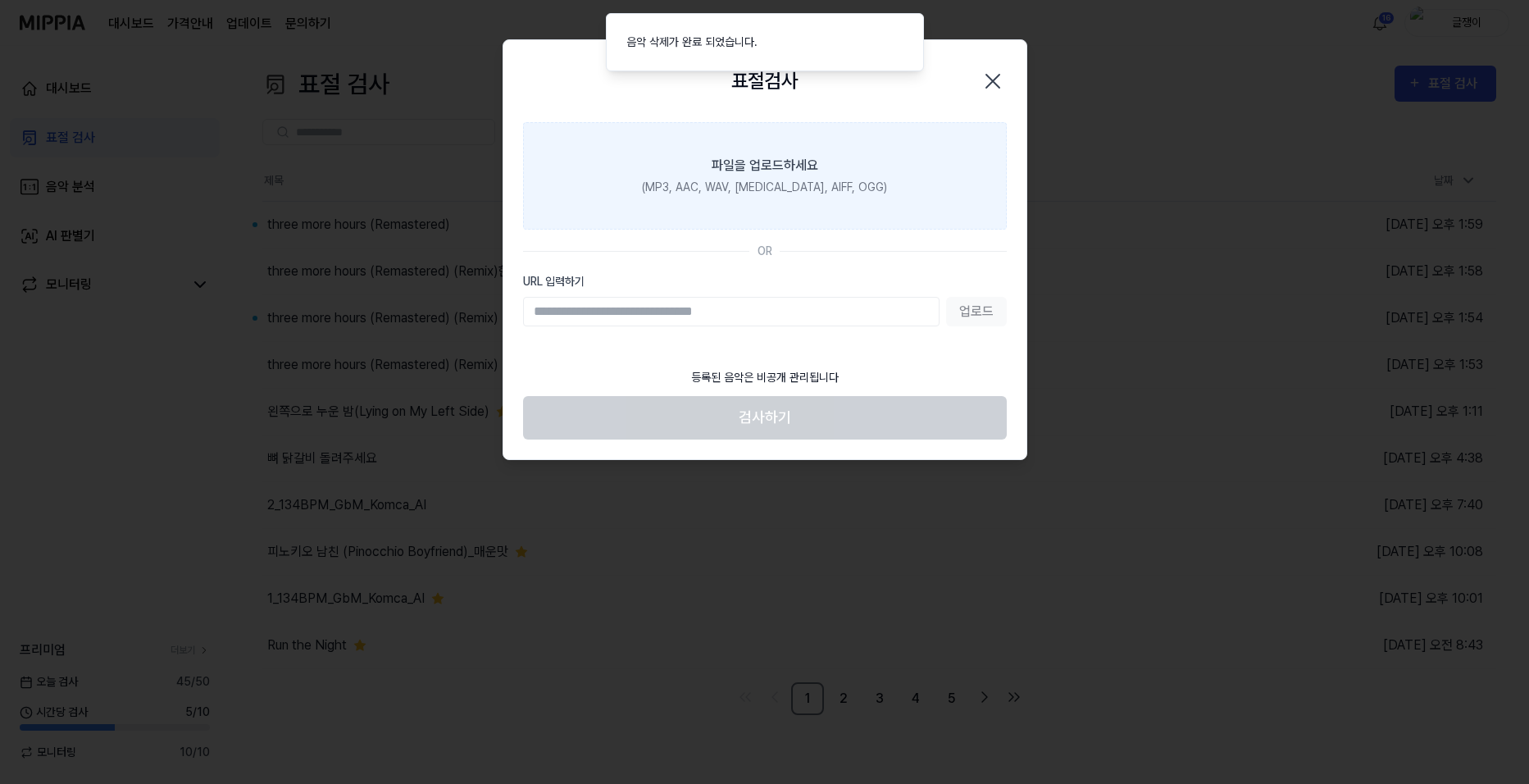
click at [764, 176] on label "파일을 업로드하세요 (MP3, AAC, WAV, [MEDICAL_DATA], AIFF, OGG)" at bounding box center [764, 176] width 483 height 107
click at [0, 0] on input "파일을 업로드하세요 (MP3, AAC, WAV, [MEDICAL_DATA], AIFF, OGG)" at bounding box center [0, 0] width 0 height 0
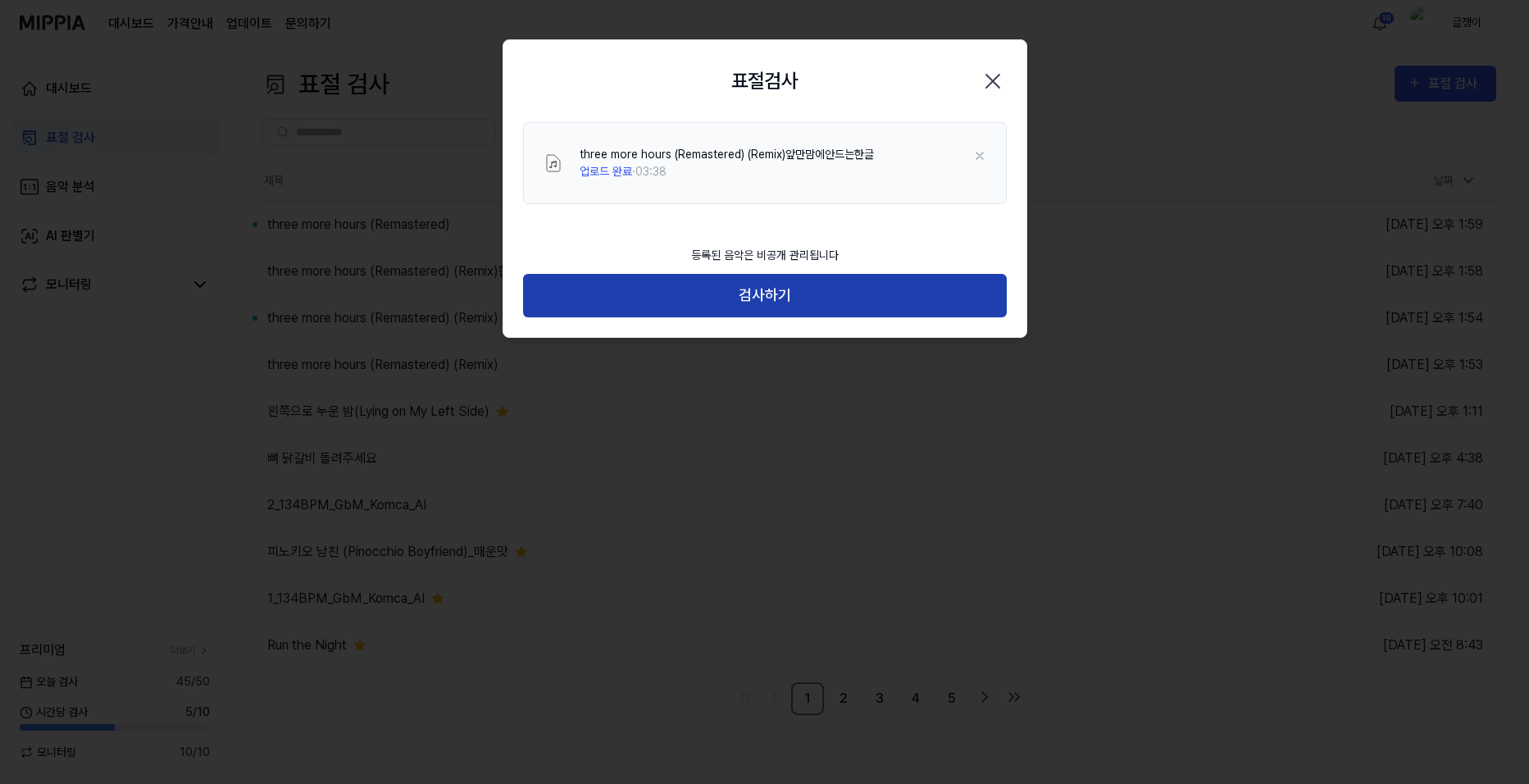
click at [777, 287] on button "검사하기" at bounding box center [764, 295] width 483 height 43
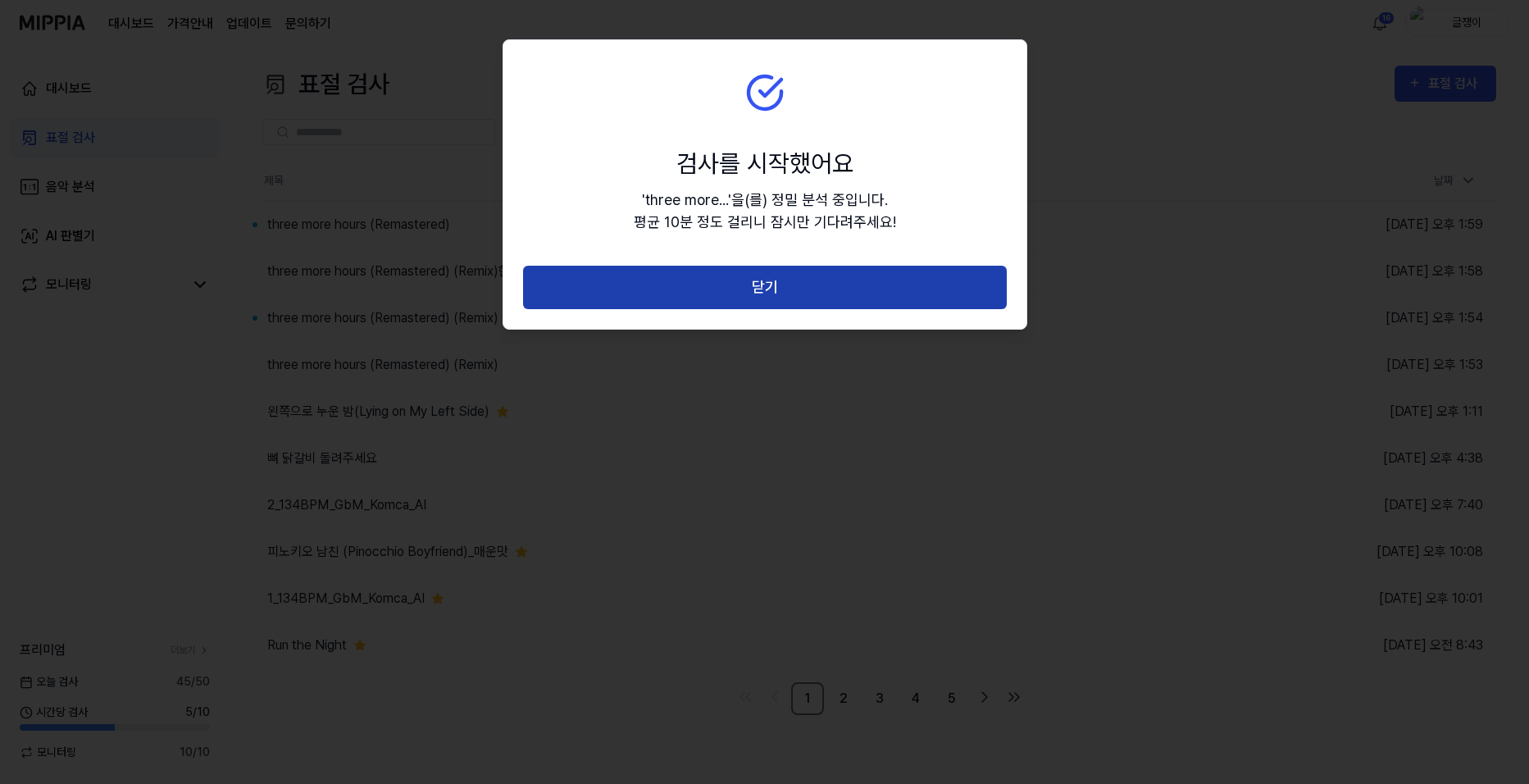
click at [770, 290] on button "닫기" at bounding box center [764, 286] width 483 height 43
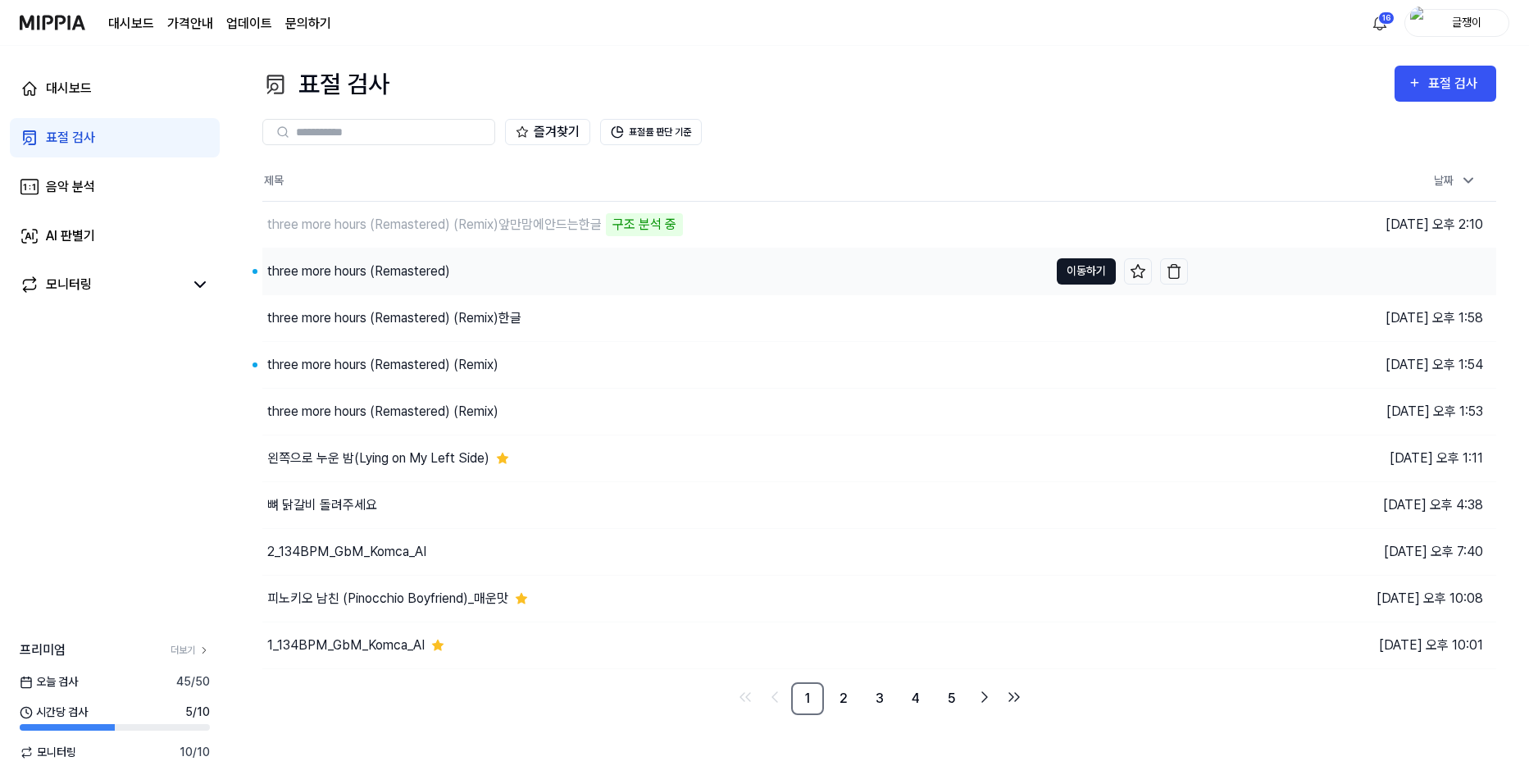
click at [1084, 273] on button "이동하기" at bounding box center [1086, 271] width 59 height 27
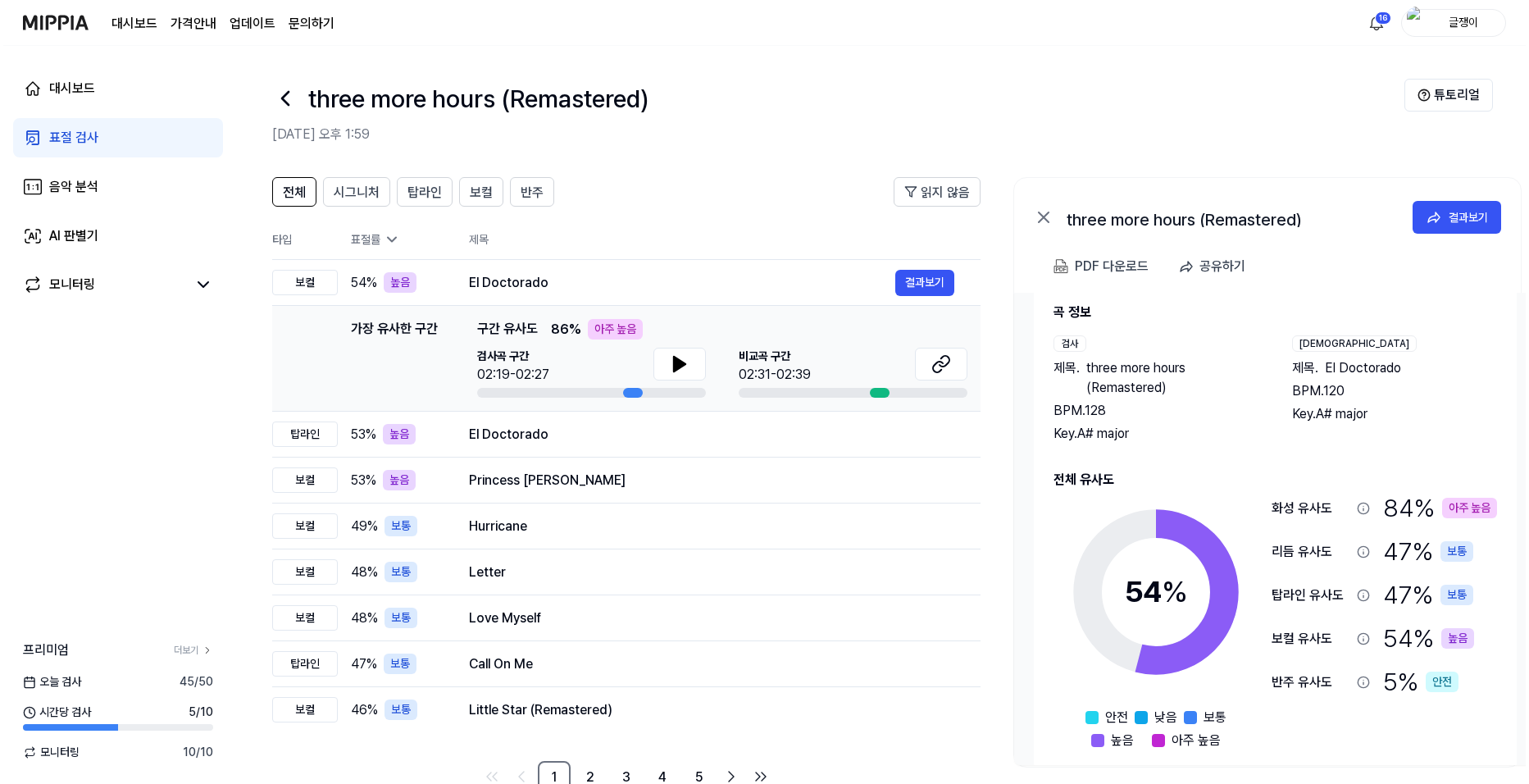
scroll to position [48, 0]
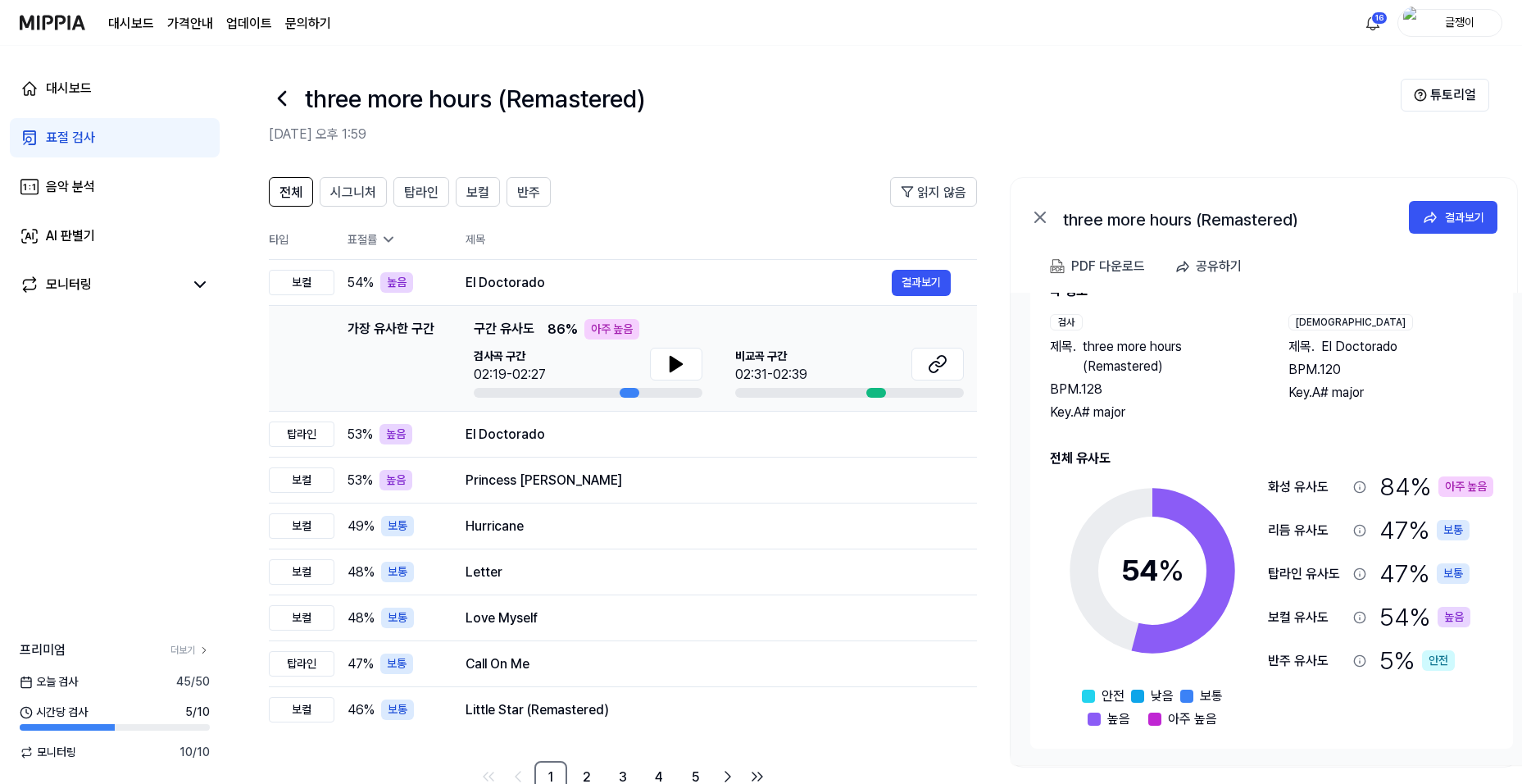
click at [57, 140] on div "표절 검사" at bounding box center [70, 137] width 49 height 20
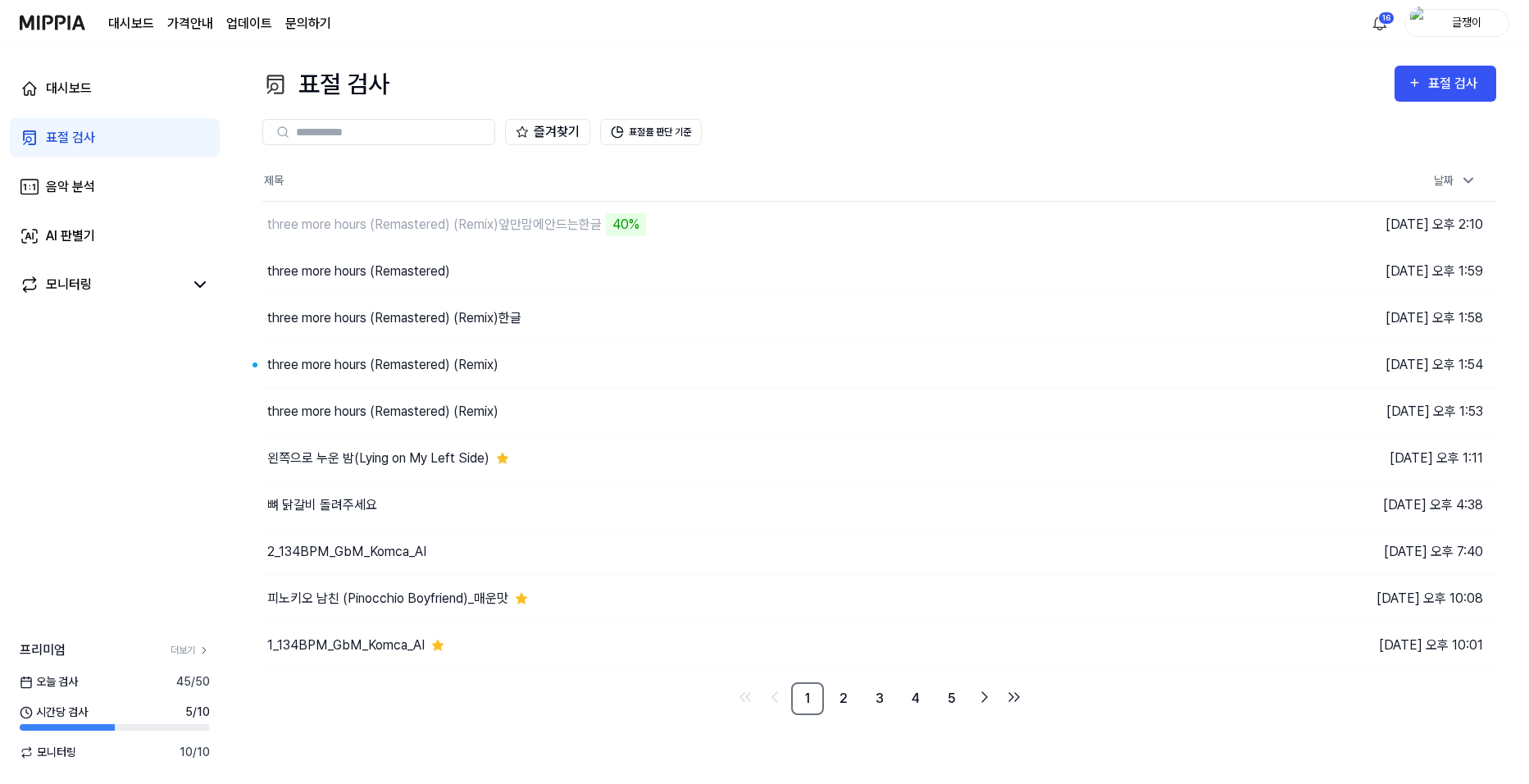
click at [897, 132] on div "즐겨찾기 표절률 판단 기준" at bounding box center [879, 132] width 1234 height 27
click at [838, 168] on th "제목" at bounding box center [725, 181] width 925 height 39
